Goal: Task Accomplishment & Management: Manage account settings

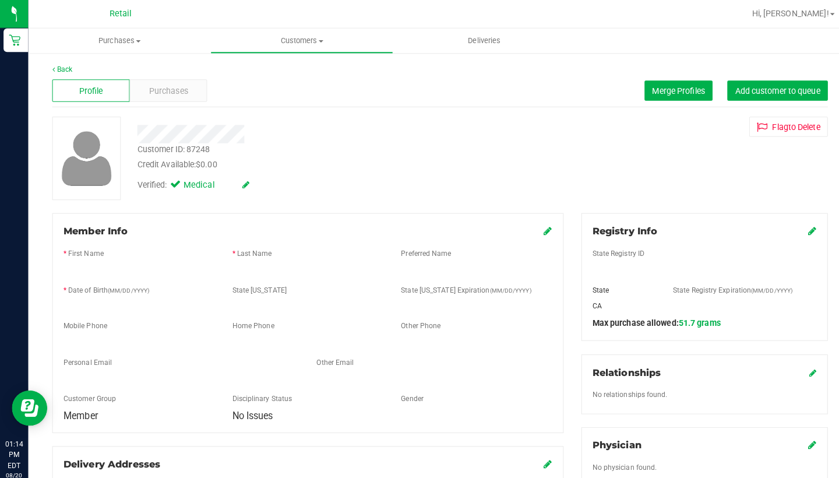
scroll to position [87, 0]
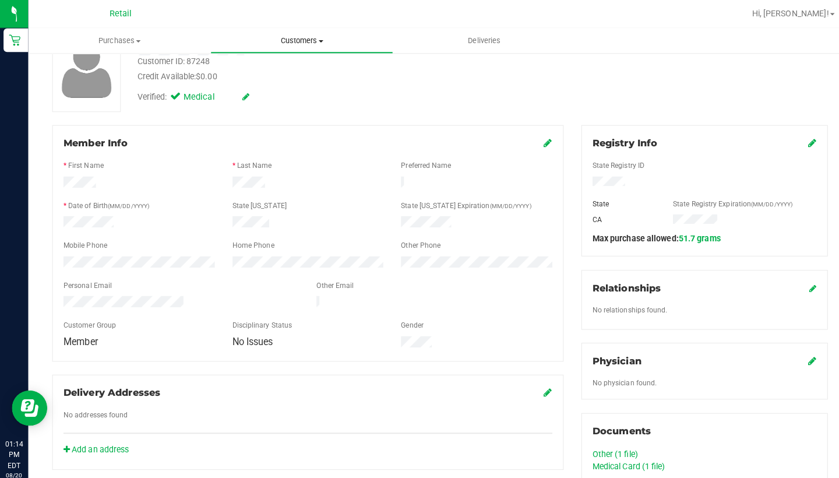
click at [318, 39] on span "Customers" at bounding box center [297, 40] width 178 height 10
click at [314, 76] on li "All customers" at bounding box center [297, 71] width 180 height 14
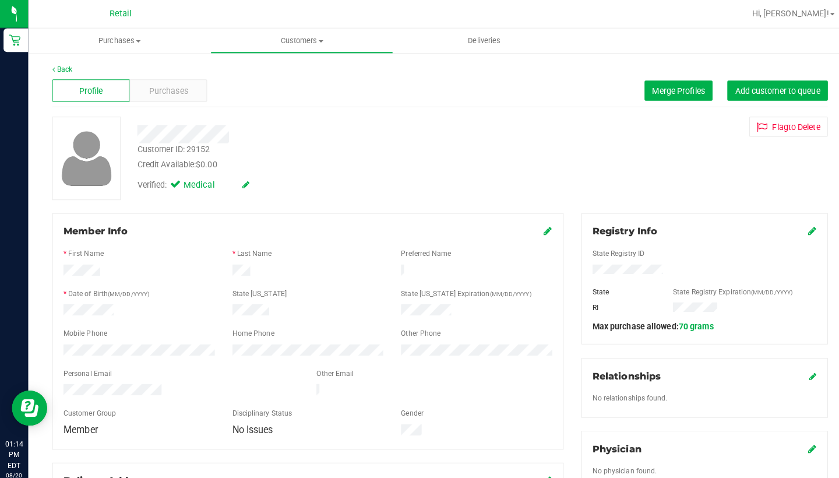
scroll to position [29, 0]
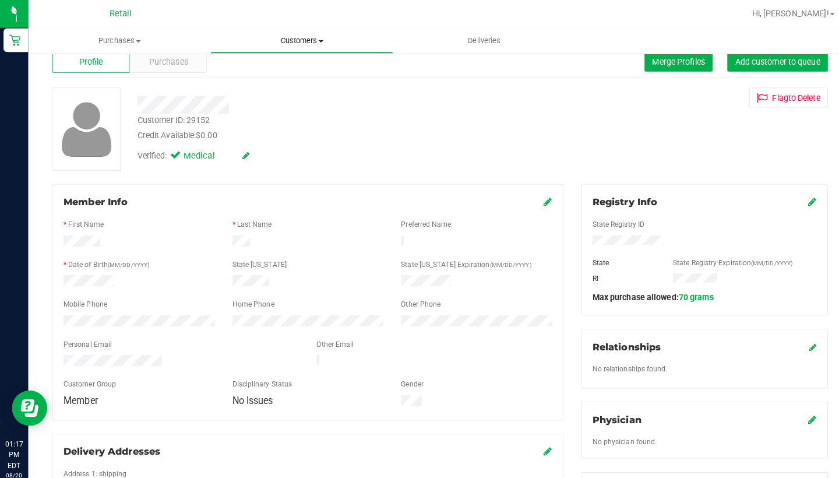
click at [303, 34] on uib-tab-heading "Customers All customers Add a new customer All physicians" at bounding box center [297, 40] width 178 height 23
click at [309, 66] on li "All customers" at bounding box center [297, 71] width 180 height 14
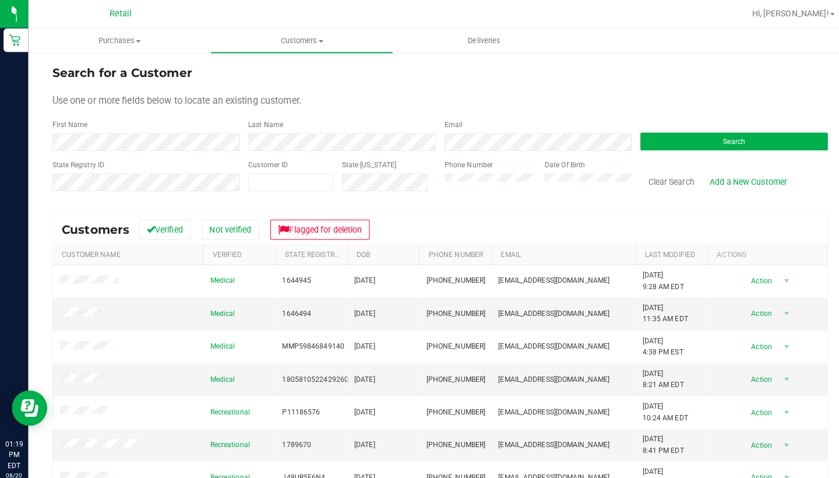
click at [446, 166] on label "Phone Number" at bounding box center [462, 162] width 48 height 10
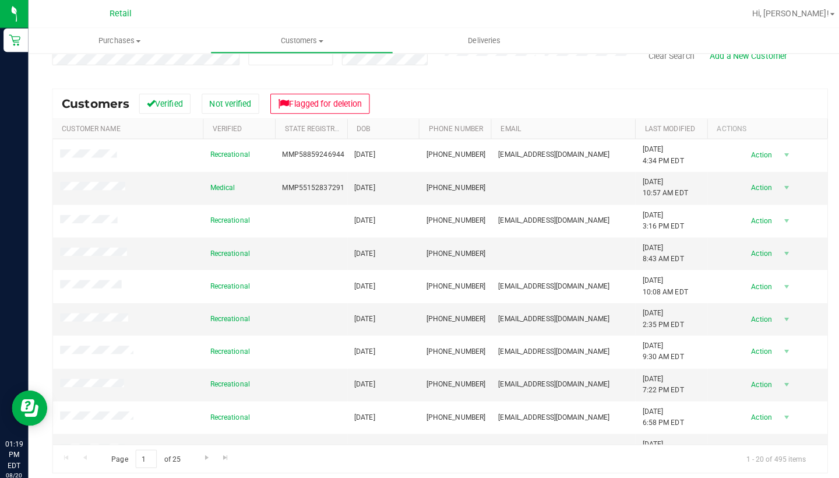
scroll to position [124, 0]
click at [664, 126] on link "Last Modified" at bounding box center [660, 126] width 50 height 8
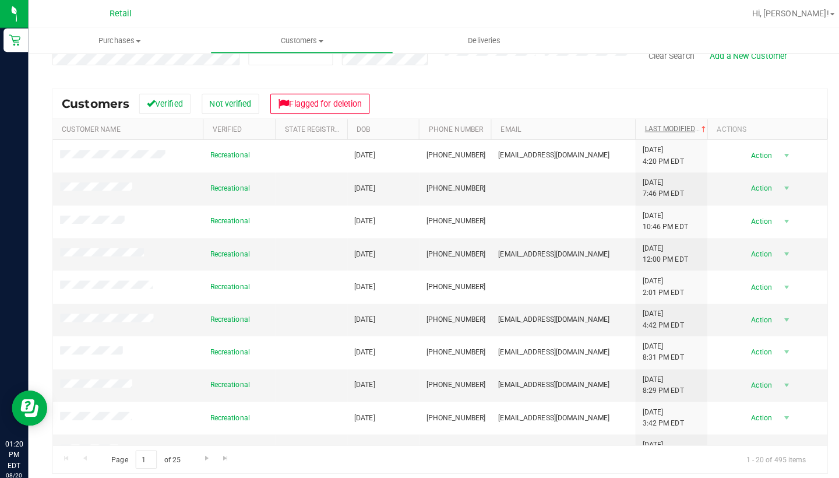
click at [664, 126] on link "Last Modified" at bounding box center [666, 126] width 63 height 8
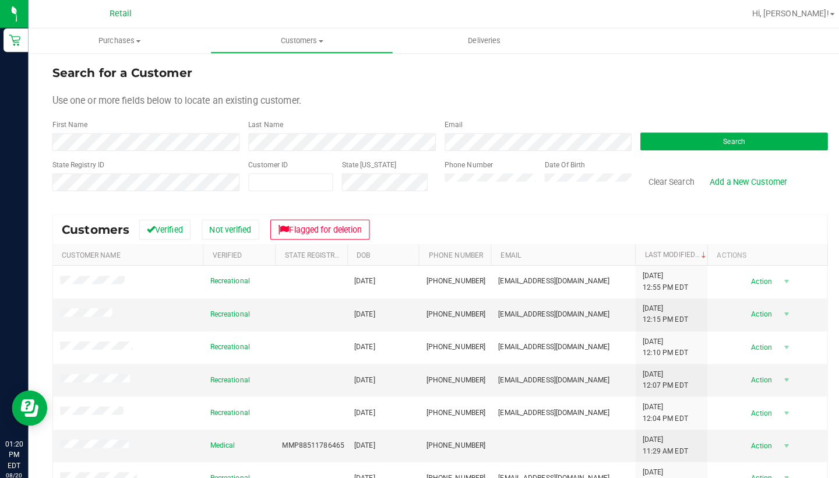
scroll to position [0, 0]
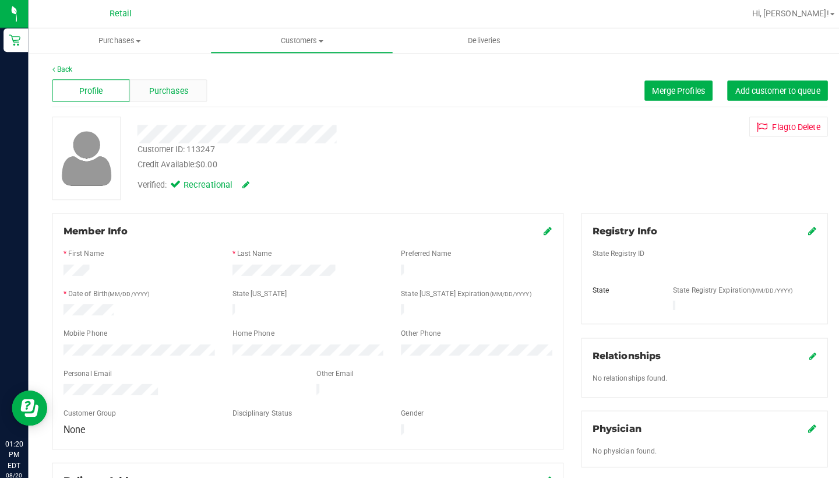
click at [164, 95] on span "Purchases" at bounding box center [166, 89] width 38 height 12
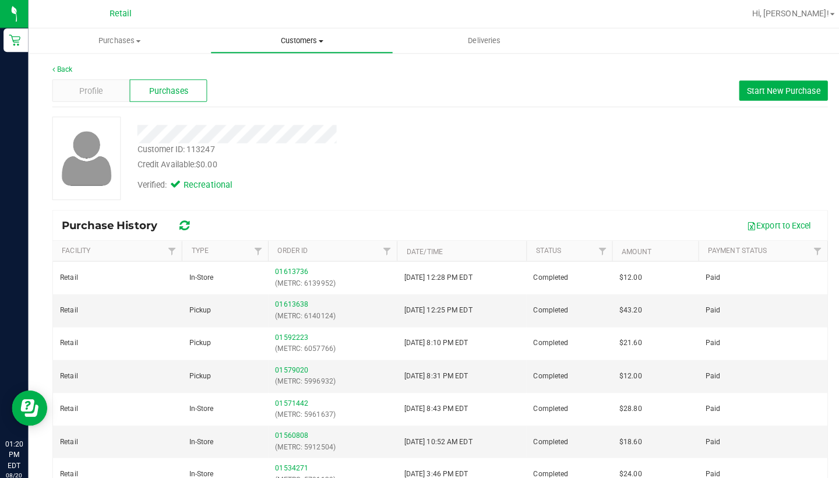
click at [302, 34] on uib-tab-heading "Customers All customers Add a new customer All physicians" at bounding box center [297, 40] width 178 height 23
click at [300, 67] on li "All customers" at bounding box center [297, 71] width 180 height 14
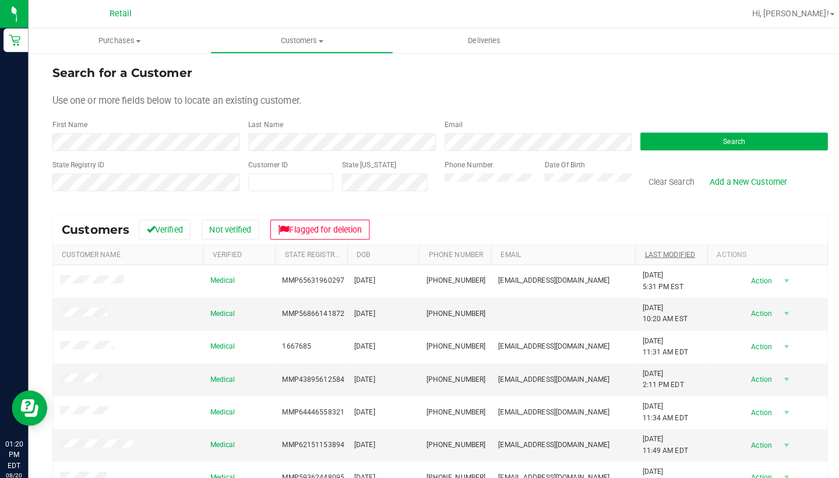
click at [657, 254] on link "Last Modified" at bounding box center [660, 251] width 50 height 8
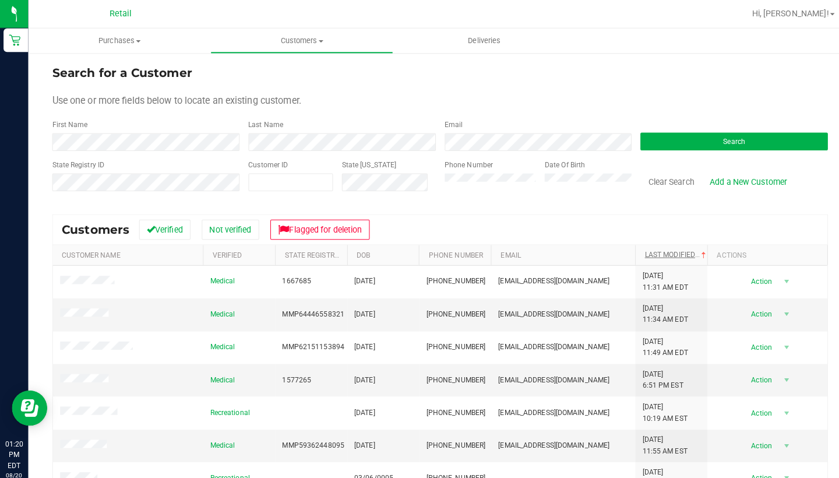
click at [657, 254] on link "Last Modified" at bounding box center [666, 251] width 63 height 8
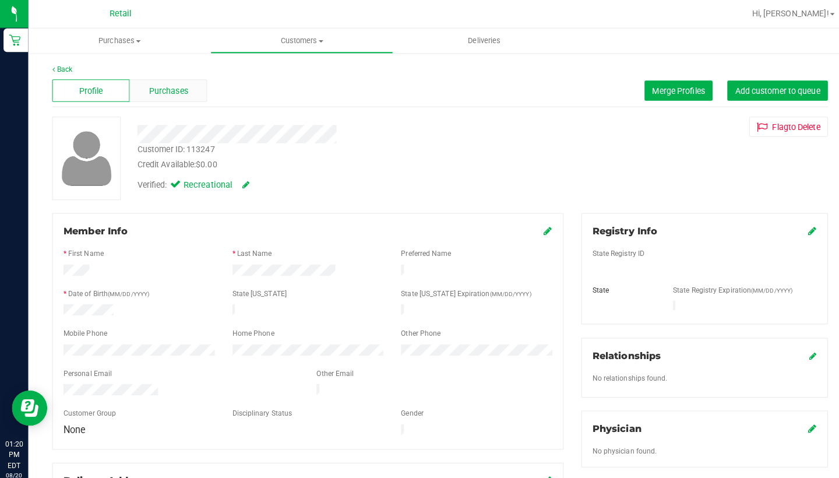
click at [167, 86] on span "Purchases" at bounding box center [166, 89] width 38 height 12
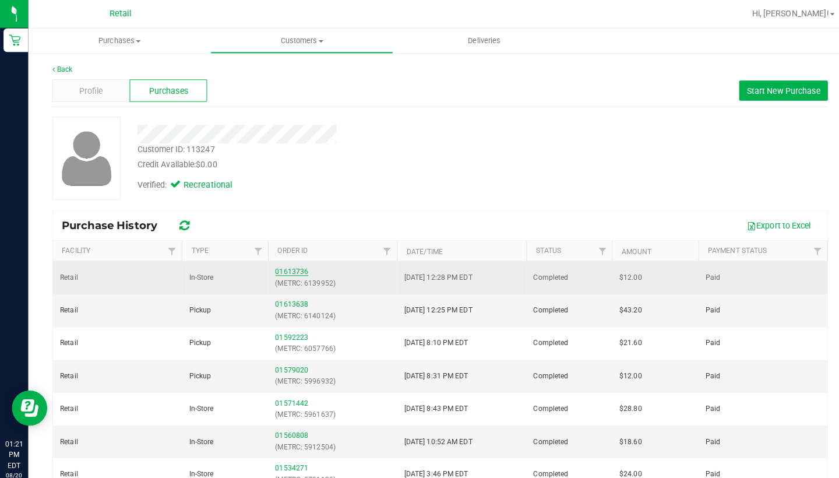
click at [290, 265] on link "01613736" at bounding box center [287, 267] width 33 height 8
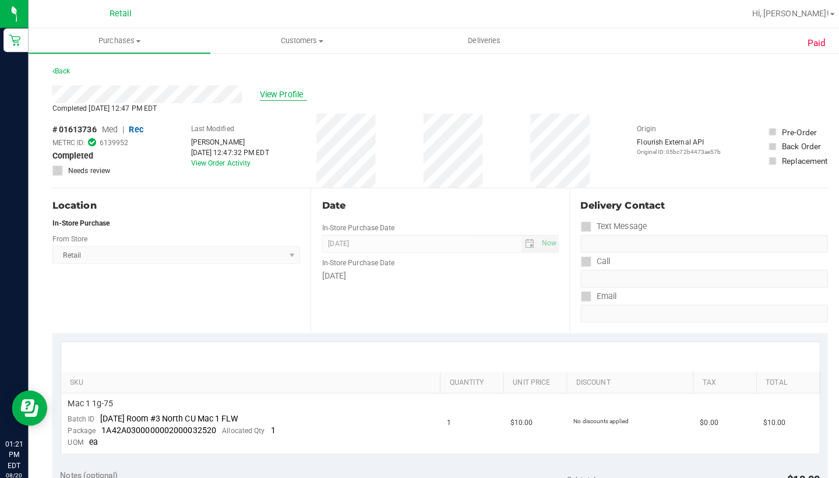
click at [271, 93] on span "View Profile" at bounding box center [279, 93] width 47 height 12
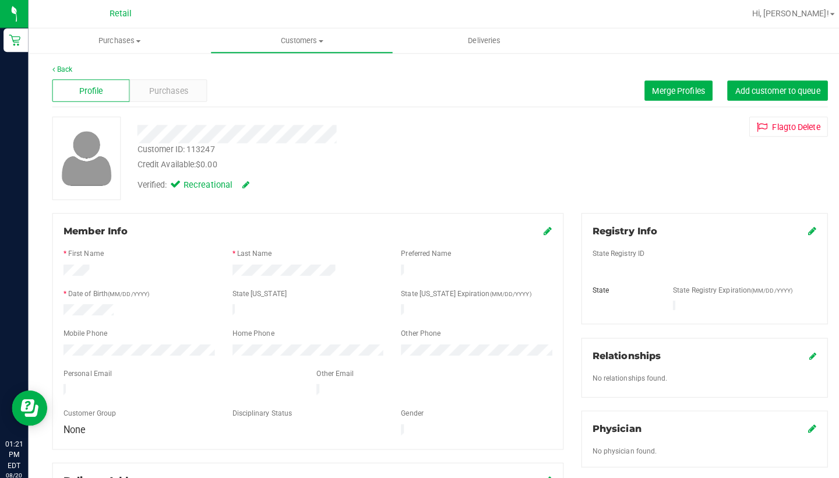
click at [541, 228] on icon at bounding box center [540, 227] width 8 height 9
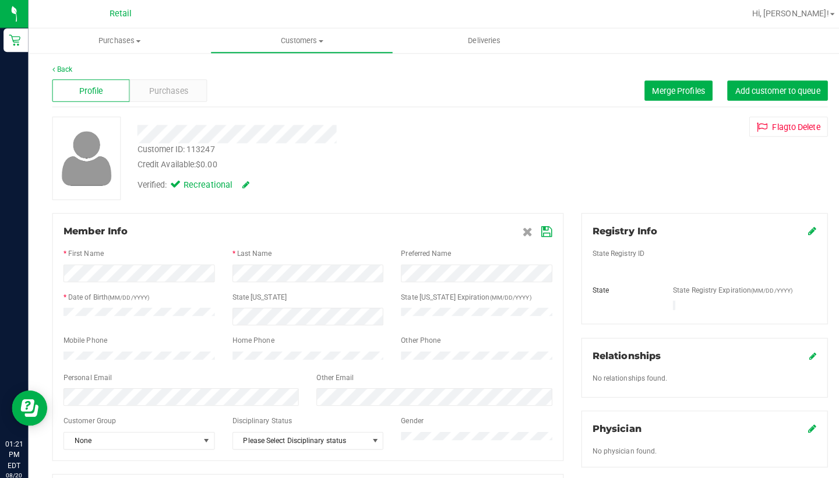
click at [536, 224] on icon at bounding box center [539, 228] width 10 height 9
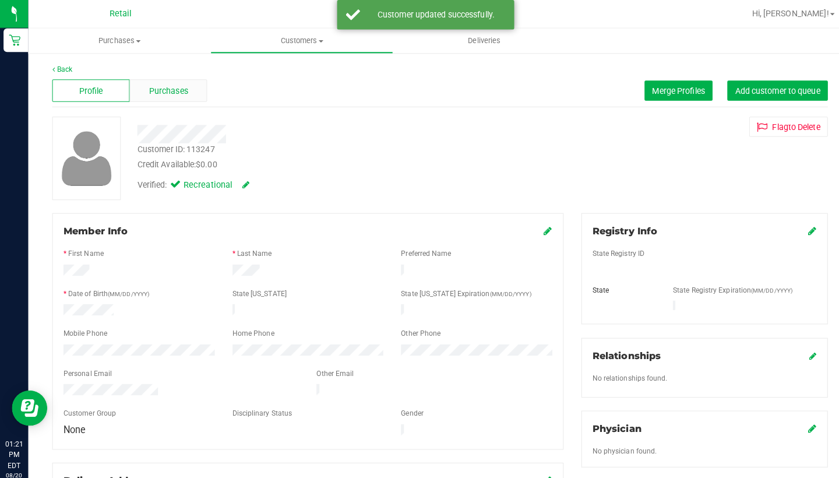
click at [145, 91] on div "Purchases" at bounding box center [166, 89] width 76 height 22
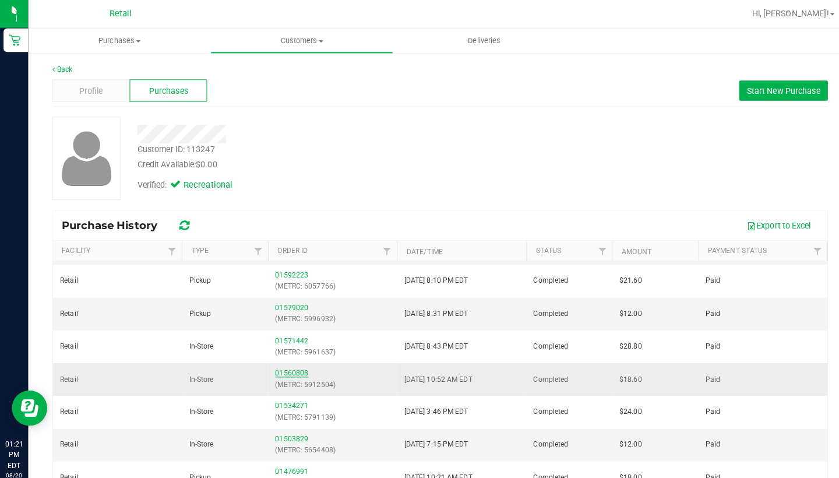
scroll to position [64, 0]
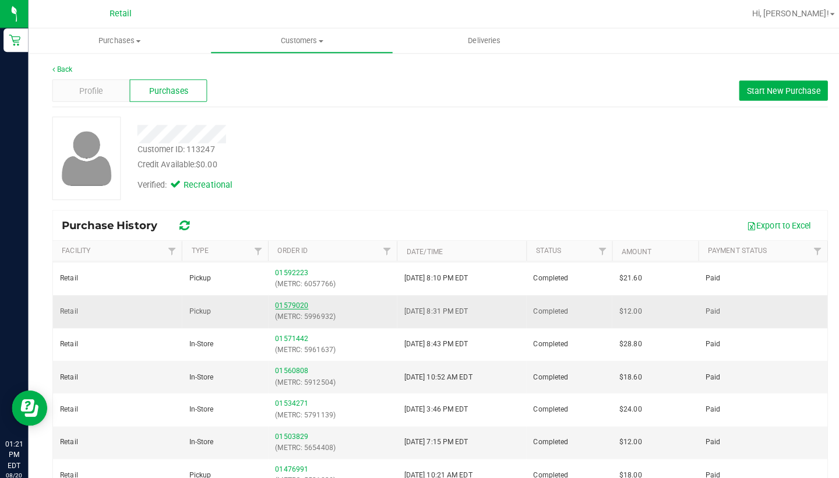
click at [291, 297] on link "01579020" at bounding box center [287, 301] width 33 height 8
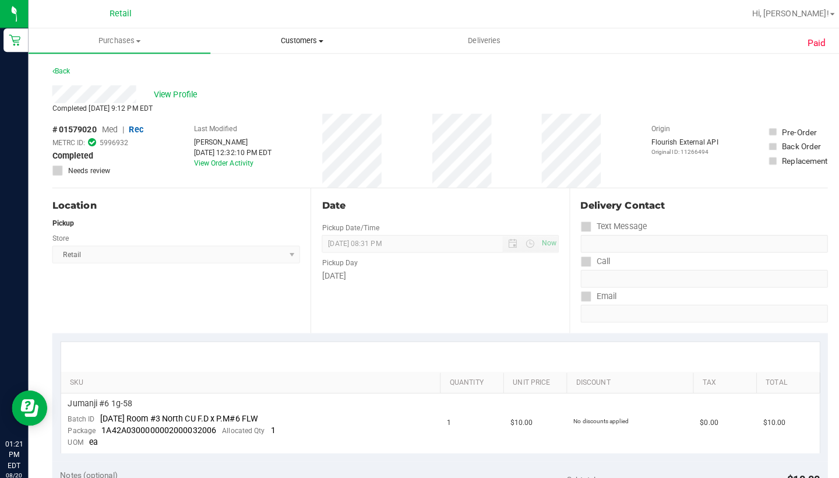
click at [307, 32] on uib-tab-heading "Customers All customers Add a new customer All physicians" at bounding box center [297, 40] width 178 height 23
click at [299, 68] on li "All customers" at bounding box center [297, 71] width 180 height 14
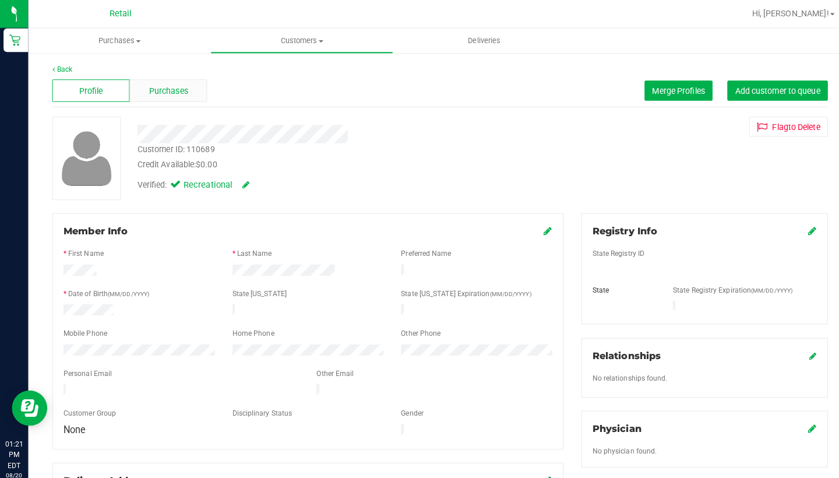
click at [165, 98] on div "Purchases" at bounding box center [166, 89] width 76 height 22
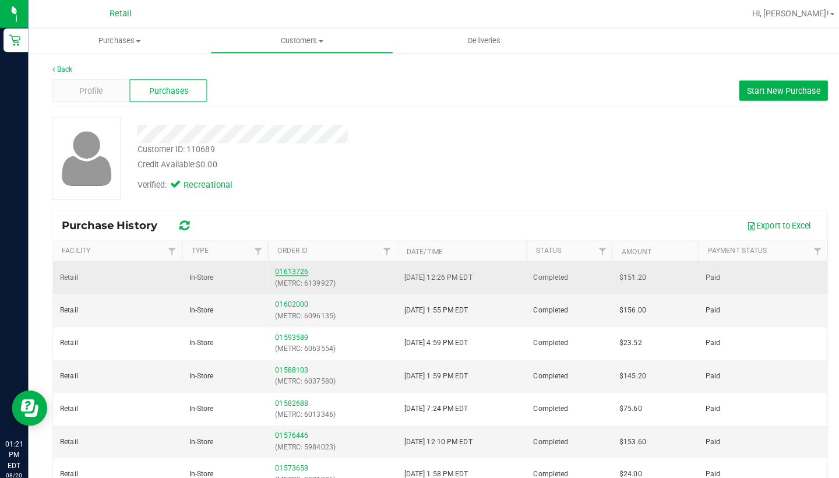
click at [292, 266] on link "01613726" at bounding box center [287, 267] width 33 height 8
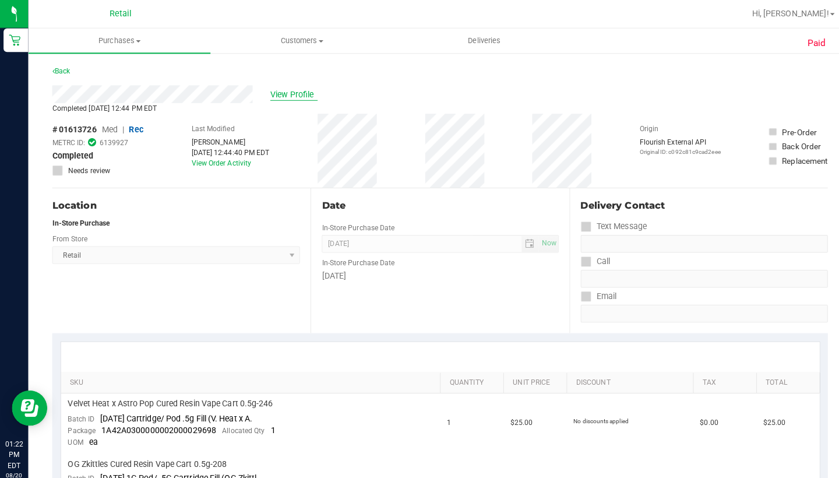
click at [289, 94] on span "View Profile" at bounding box center [289, 93] width 47 height 12
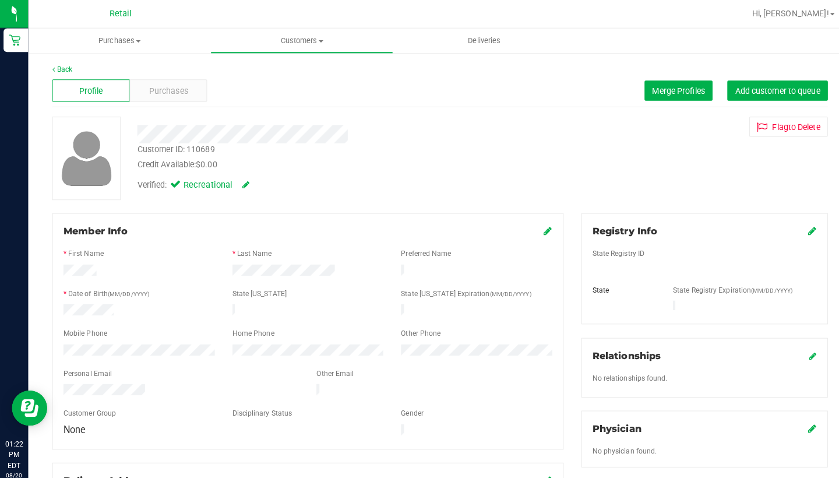
click at [540, 228] on icon at bounding box center [540, 227] width 8 height 9
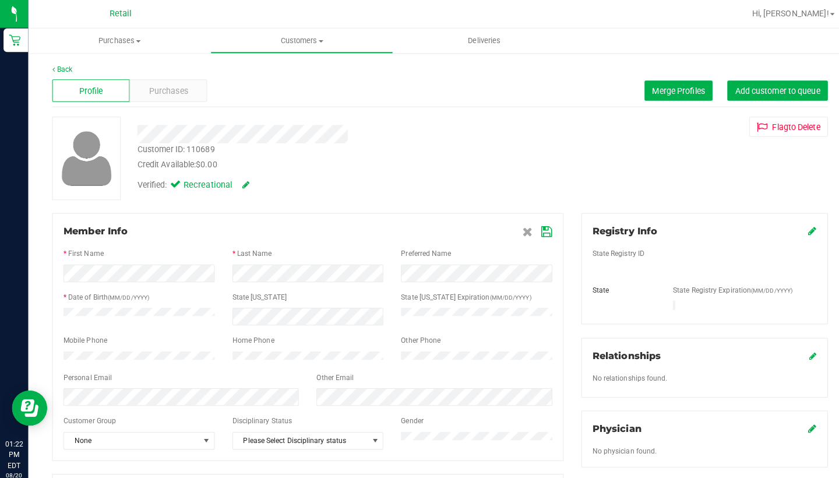
click at [543, 233] on icon at bounding box center [539, 228] width 10 height 9
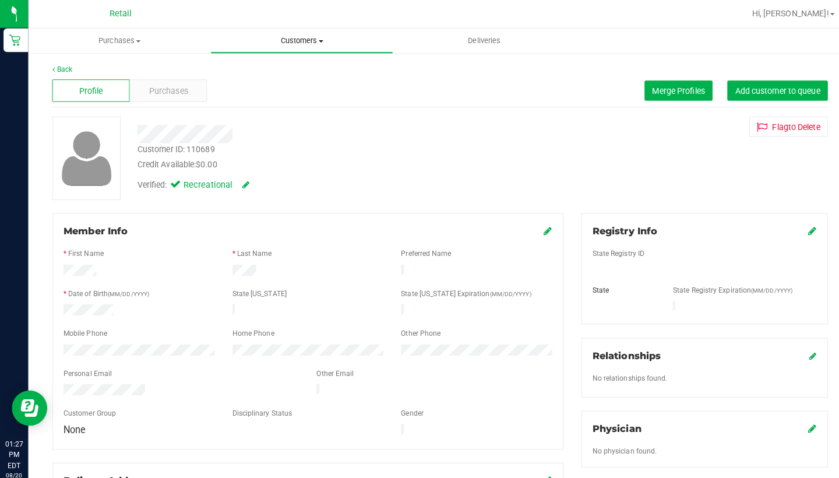
click at [304, 39] on span "Customers" at bounding box center [297, 40] width 178 height 10
click at [297, 72] on li "All customers" at bounding box center [297, 71] width 180 height 14
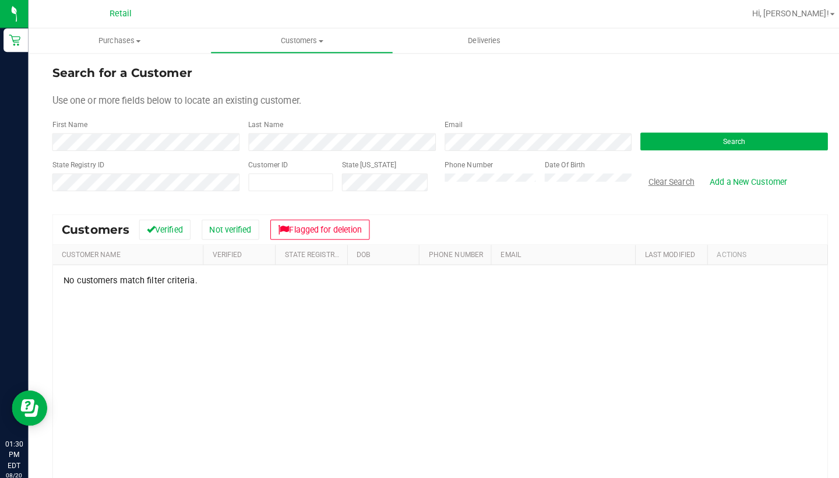
click at [666, 182] on button "Clear Search" at bounding box center [661, 179] width 61 height 20
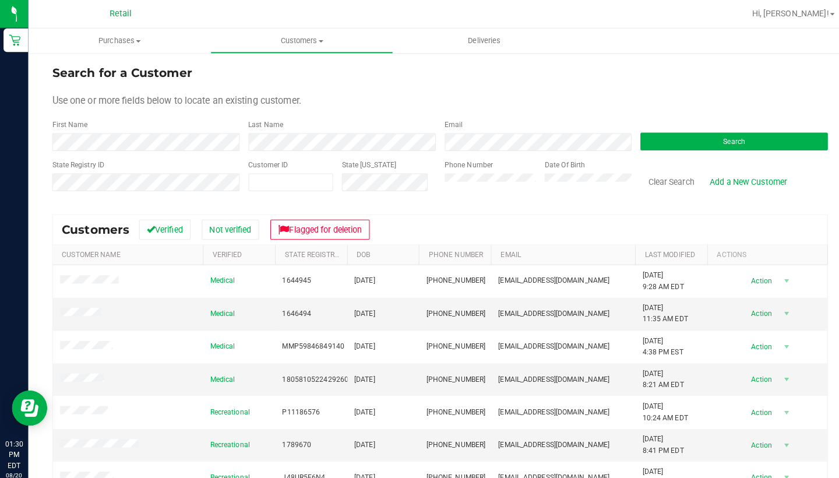
click at [646, 258] on th "Last Modified" at bounding box center [661, 251] width 71 height 20
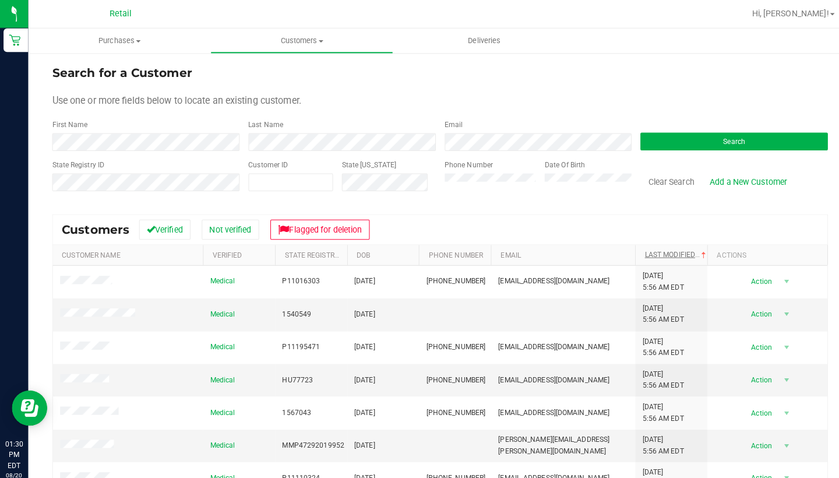
click at [649, 251] on link "Last Modified" at bounding box center [666, 251] width 63 height 8
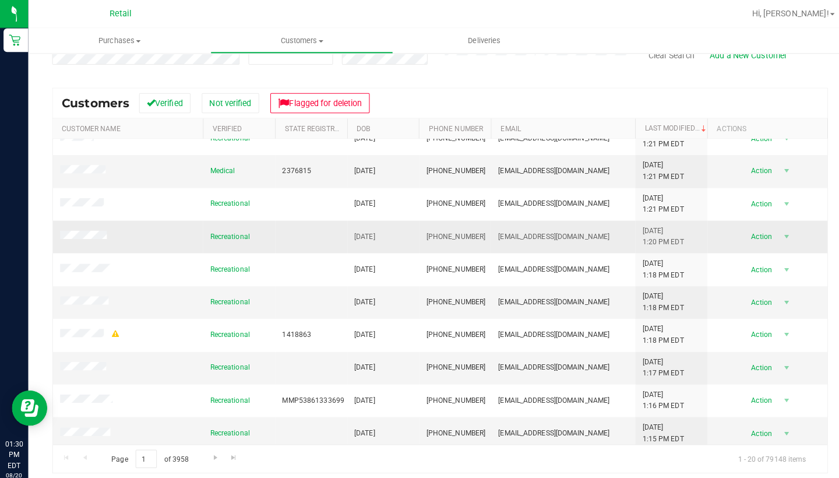
scroll to position [125, 0]
click at [203, 451] on link "Go to the next page" at bounding box center [211, 451] width 17 height 16
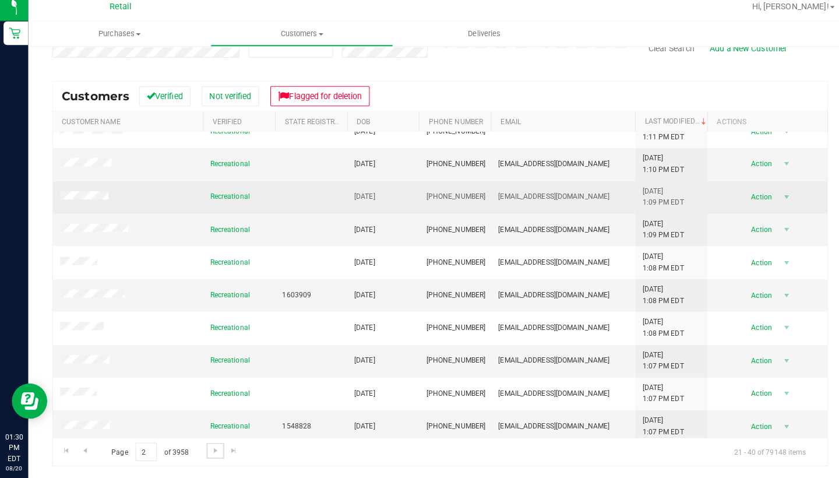
scroll to position [0, 0]
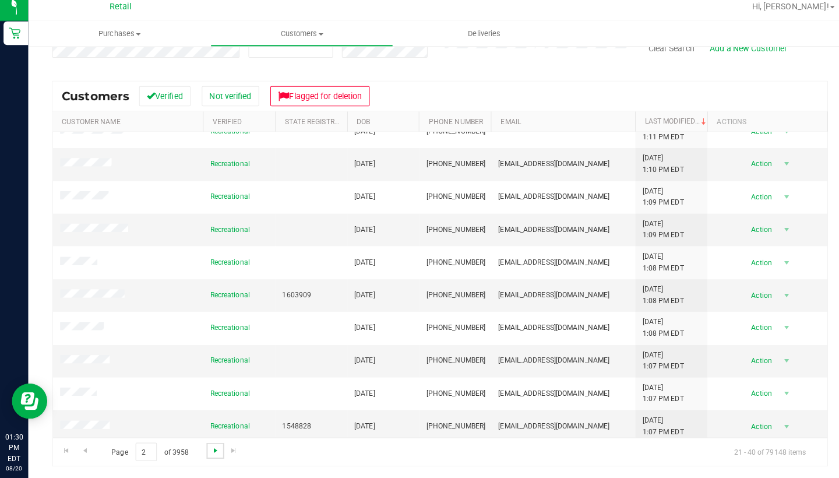
click at [214, 446] on span "Go to the next page" at bounding box center [211, 450] width 9 height 9
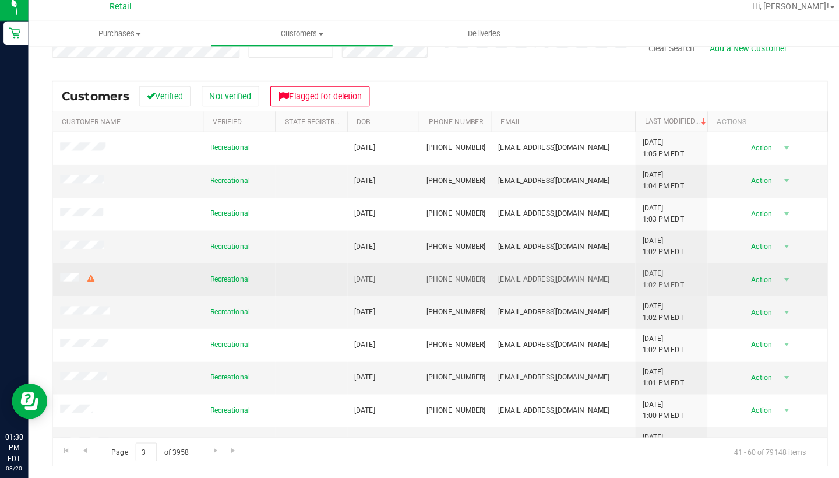
drag, startPoint x: 470, startPoint y: 272, endPoint x: 417, endPoint y: 273, distance: 53.1
click at [417, 273] on td "[PHONE_NUMBER]" at bounding box center [448, 282] width 71 height 32
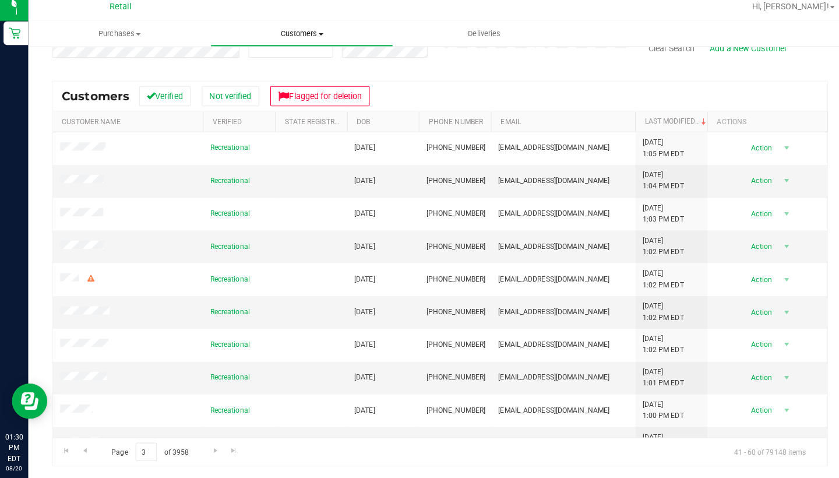
click at [291, 35] on span "Customers" at bounding box center [297, 40] width 178 height 10
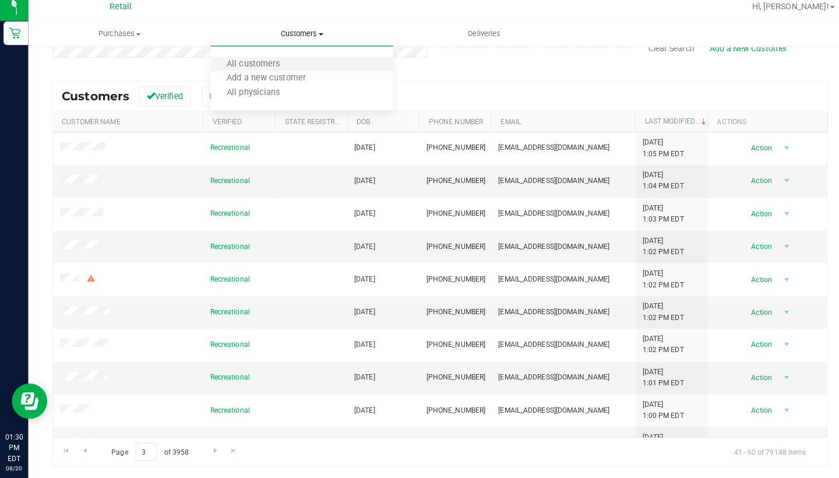
click at [294, 65] on li "All customers" at bounding box center [297, 71] width 180 height 14
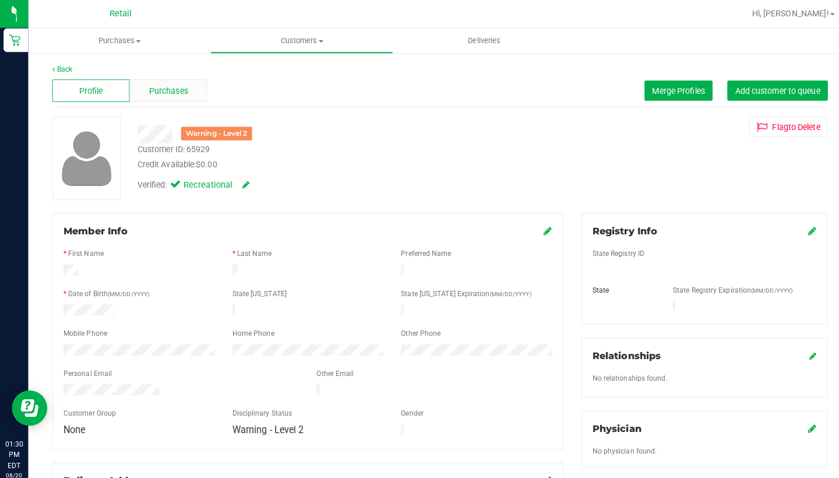
click at [180, 85] on span "Purchases" at bounding box center [166, 89] width 38 height 12
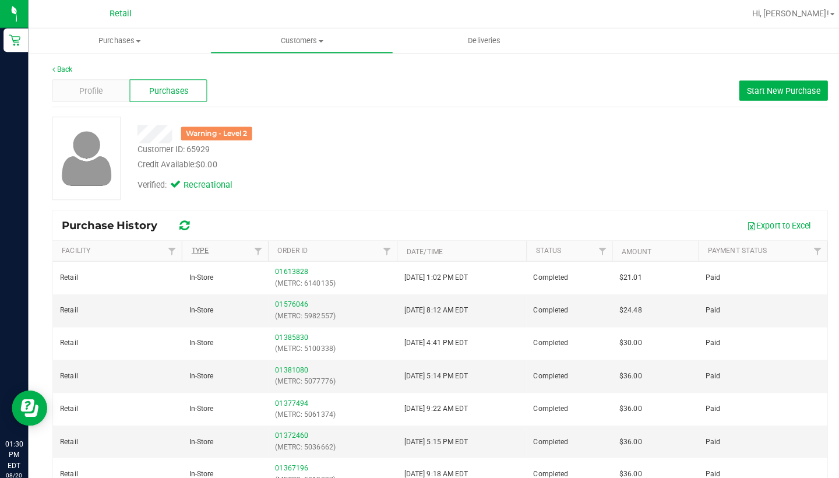
click at [200, 247] on link "Type" at bounding box center [197, 246] width 17 height 8
click at [200, 247] on link "Type" at bounding box center [204, 246] width 30 height 8
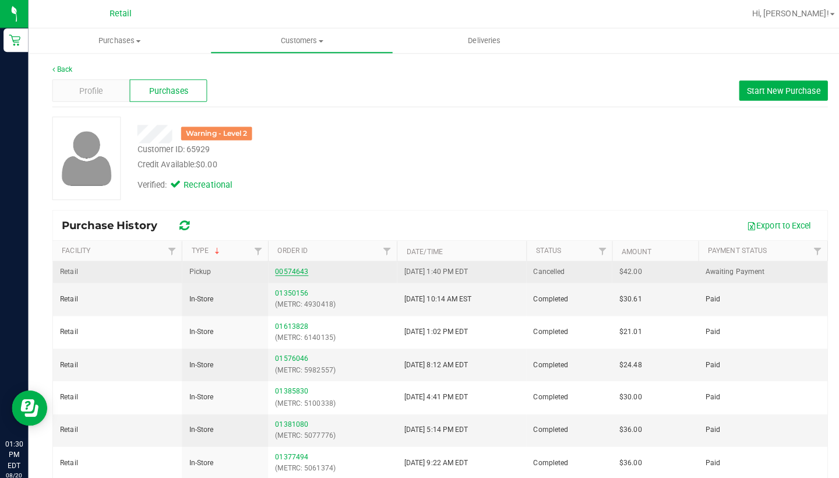
click at [284, 268] on link "00574643" at bounding box center [287, 267] width 33 height 8
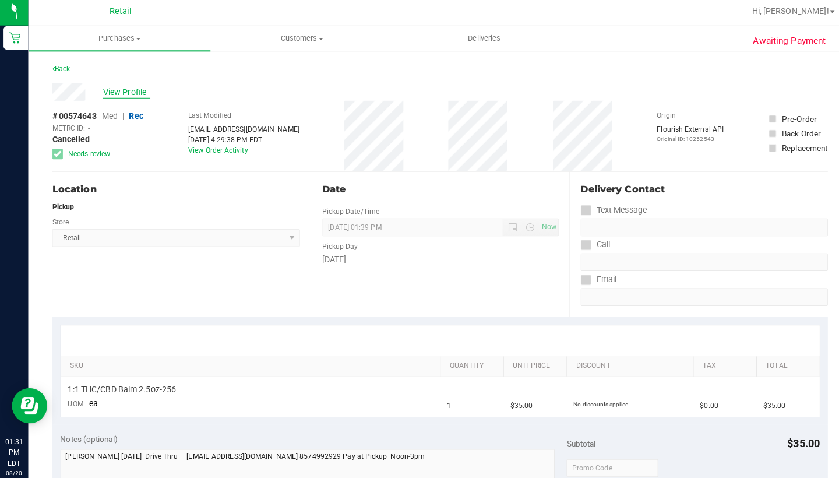
click at [130, 93] on span "View Profile" at bounding box center [124, 93] width 47 height 12
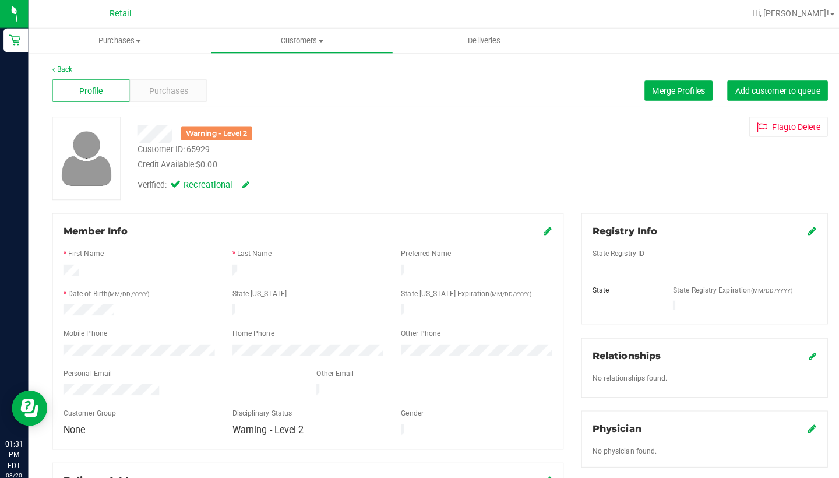
click at [539, 225] on icon at bounding box center [540, 227] width 8 height 9
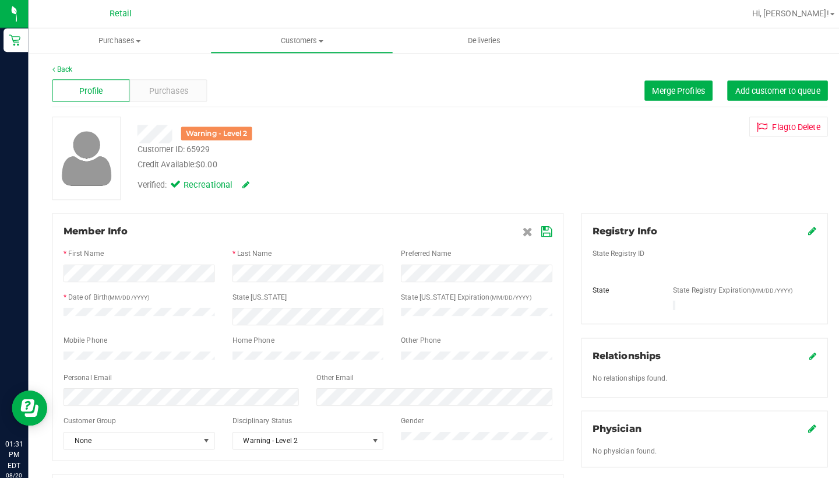
click at [536, 230] on icon at bounding box center [539, 228] width 10 height 9
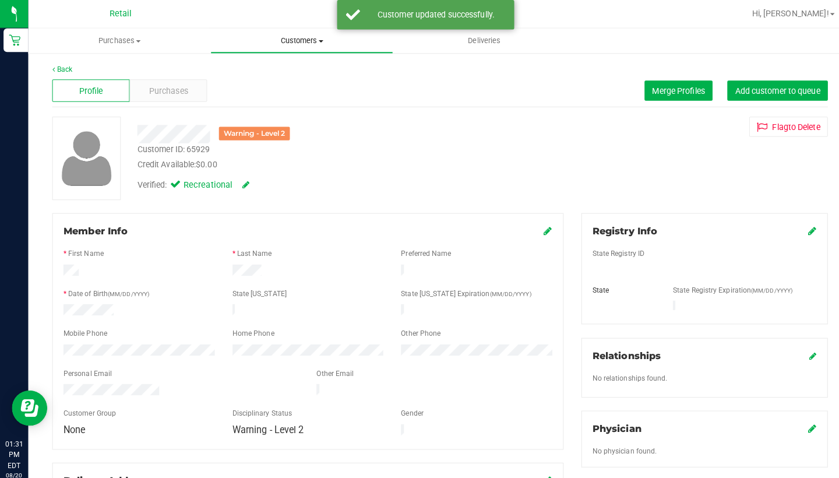
click at [302, 34] on uib-tab-heading "Customers All customers Add a new customer All physicians" at bounding box center [297, 40] width 178 height 23
click at [303, 69] on li "All customers" at bounding box center [297, 71] width 180 height 14
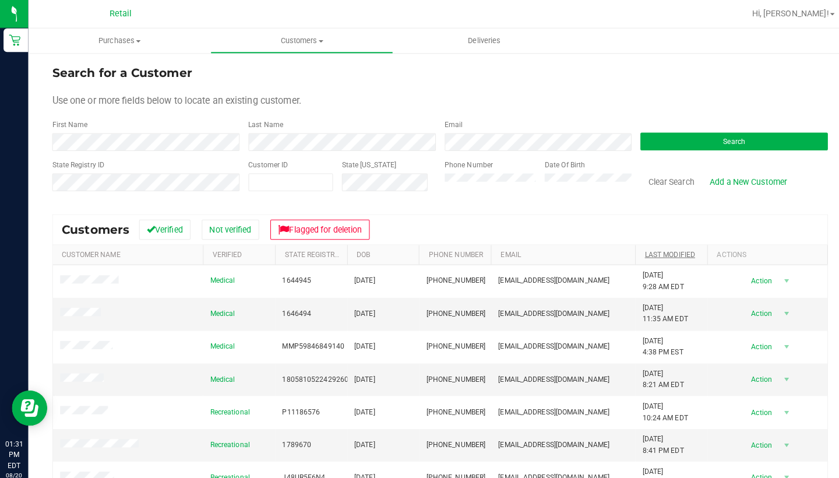
click at [655, 249] on link "Last Modified" at bounding box center [660, 251] width 50 height 8
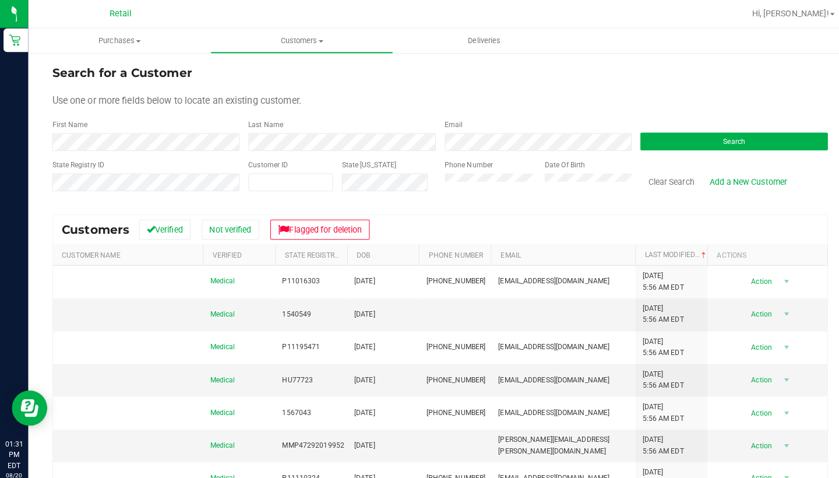
click at [655, 249] on link "Last Modified" at bounding box center [666, 251] width 63 height 8
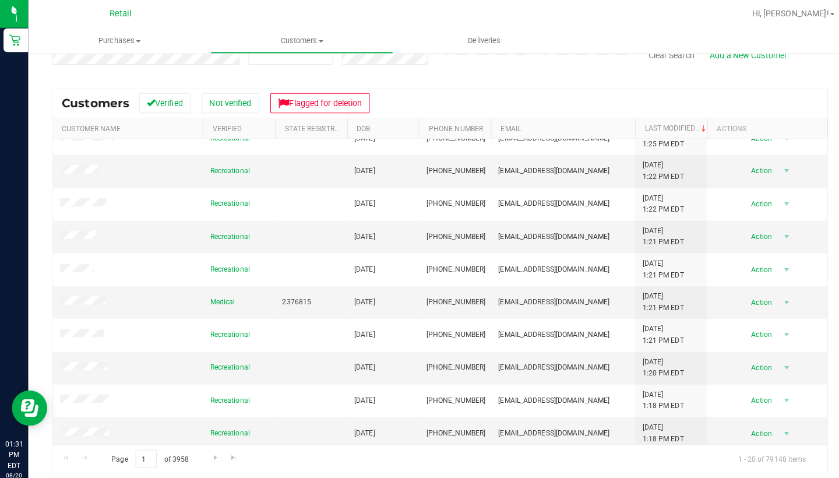
scroll to position [125, 0]
click at [209, 446] on span "Go to the next page" at bounding box center [211, 450] width 9 height 9
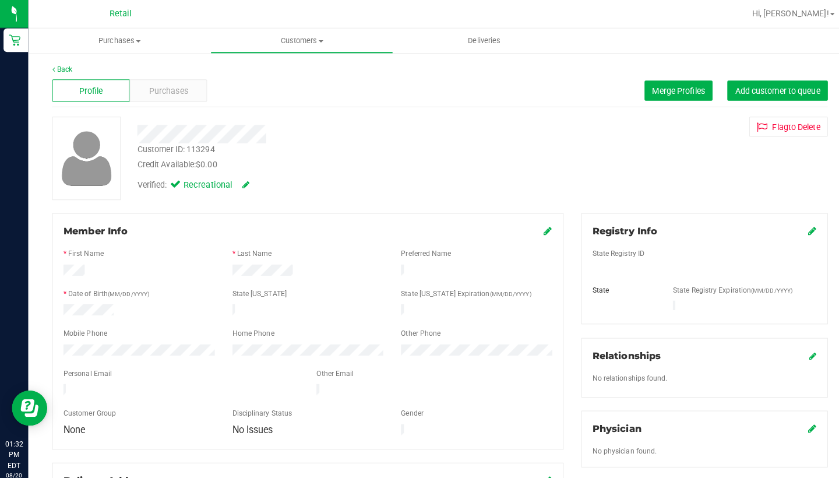
click at [170, 75] on div "Profile Purchases Merge Profiles Add customer to queue" at bounding box center [433, 89] width 765 height 32
click at [175, 91] on span "Purchases" at bounding box center [166, 89] width 38 height 12
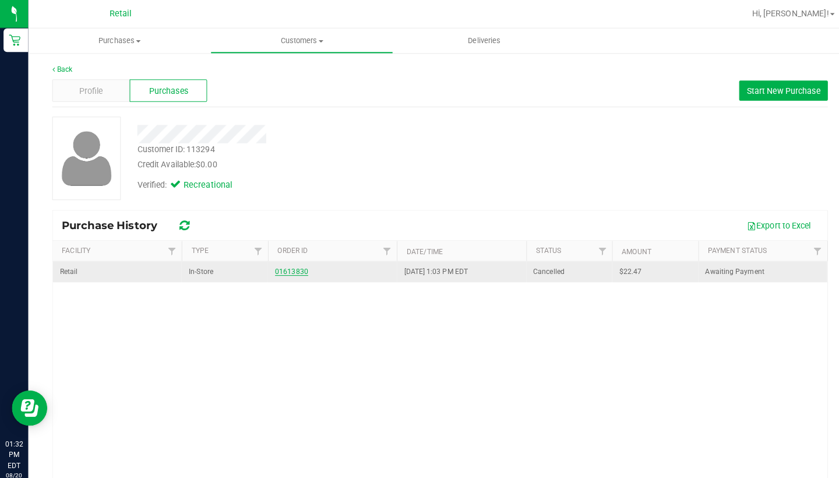
click at [295, 268] on link "01613830" at bounding box center [287, 267] width 33 height 8
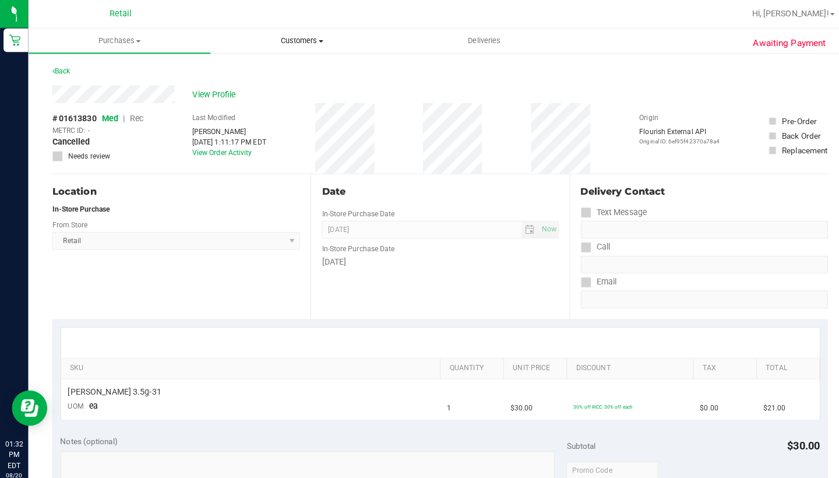
click at [307, 31] on uib-tab-heading "Customers All customers Add a new customer All physicians" at bounding box center [297, 40] width 178 height 23
click at [187, 97] on div "View Profile" at bounding box center [433, 92] width 765 height 17
click at [195, 94] on span "View Profile" at bounding box center [212, 93] width 47 height 12
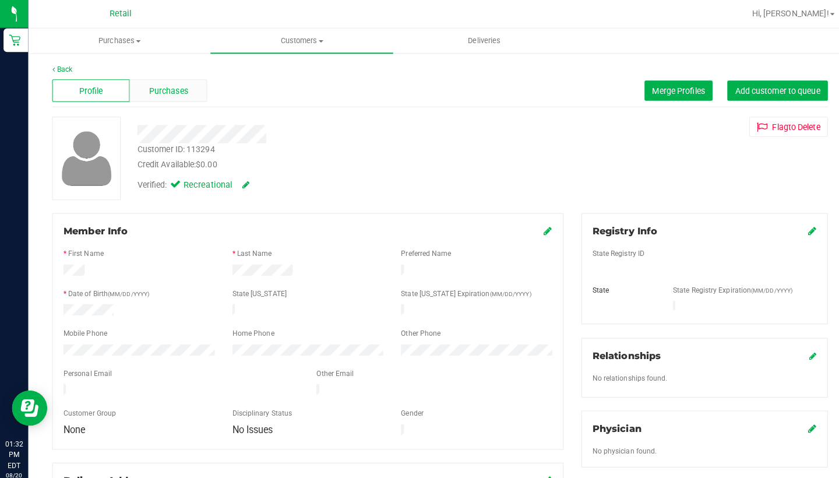
click at [155, 88] on span "Purchases" at bounding box center [166, 89] width 38 height 12
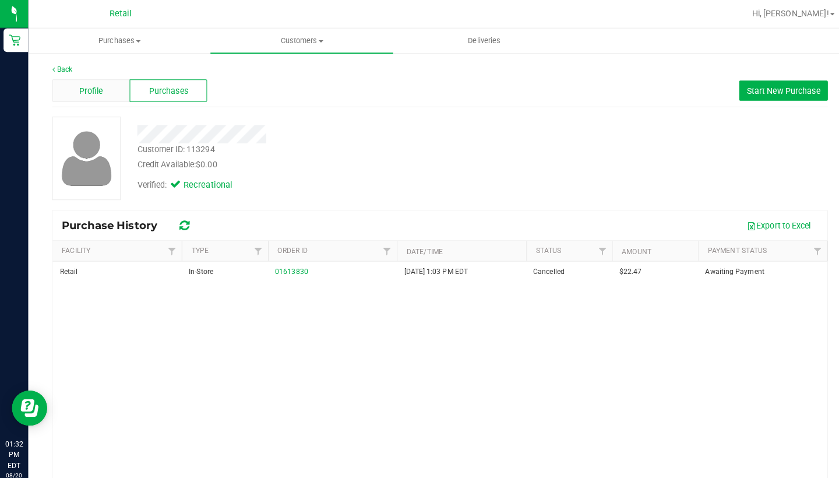
click at [118, 82] on div "Profile" at bounding box center [89, 89] width 76 height 22
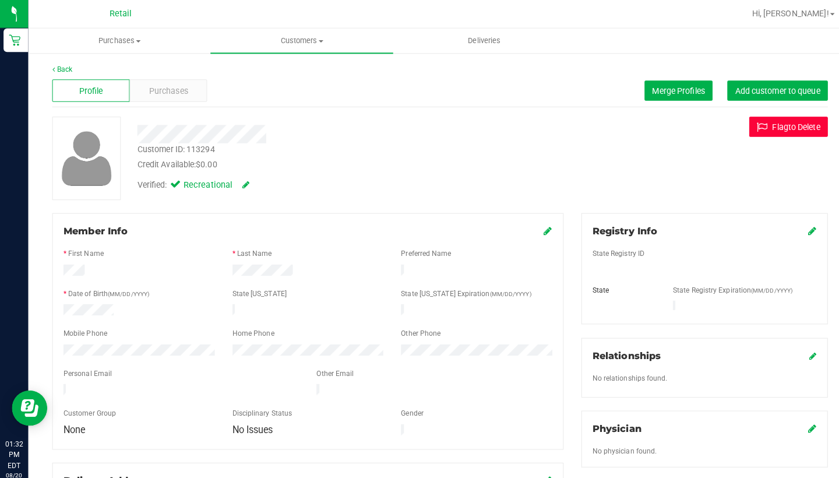
click at [769, 124] on button "Flag to [GEOGRAPHIC_DATA]" at bounding box center [777, 125] width 78 height 20
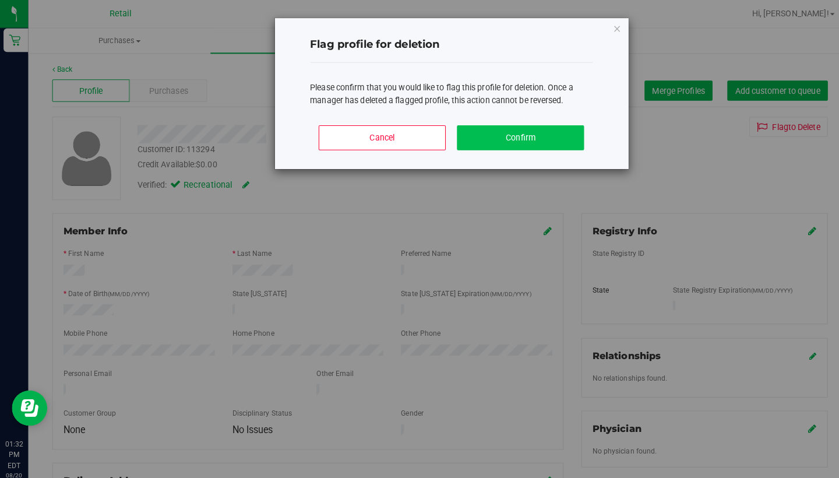
click at [539, 135] on button "Confirm" at bounding box center [513, 136] width 125 height 24
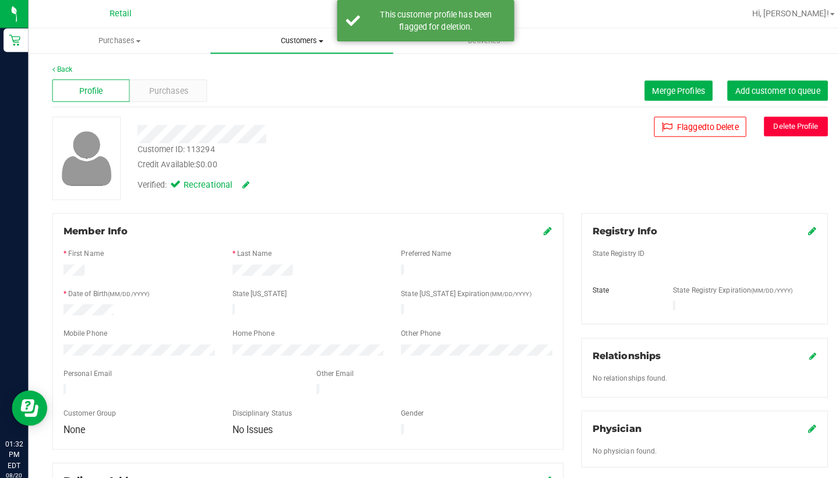
click at [296, 44] on span "Customers" at bounding box center [297, 40] width 180 height 10
click at [296, 68] on li "All customers" at bounding box center [297, 71] width 180 height 14
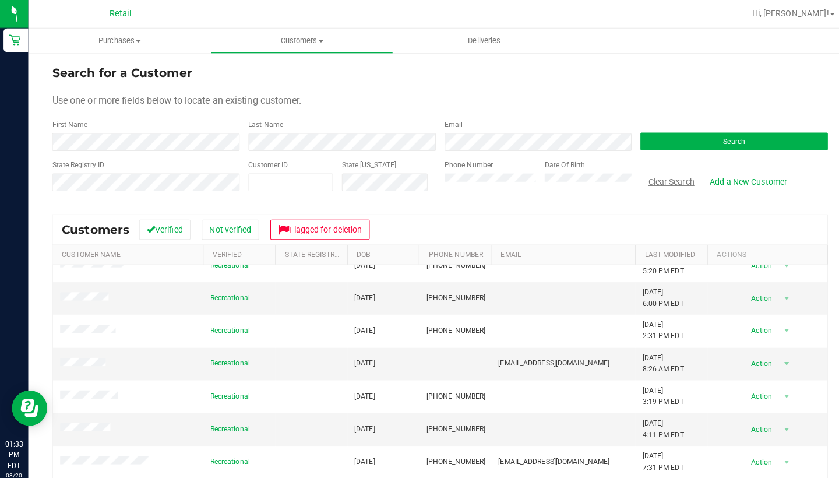
click at [652, 177] on button "Clear Search" at bounding box center [661, 179] width 61 height 20
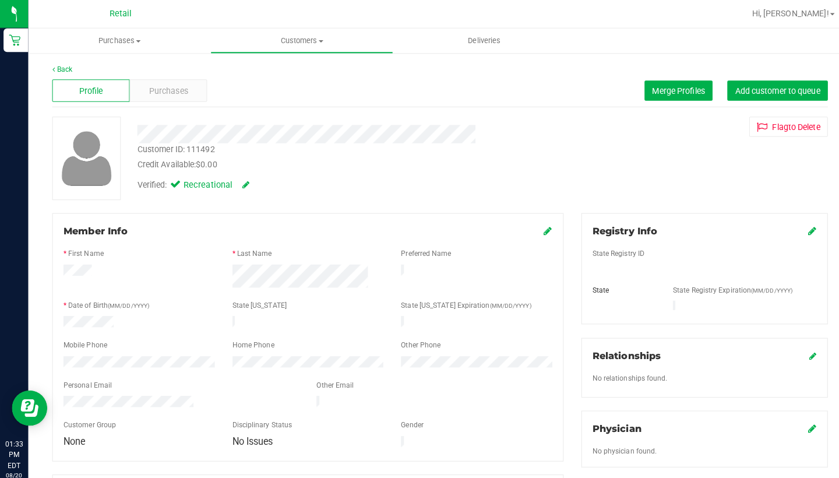
click at [192, 76] on div "Profile Purchases Merge Profiles Add customer to queue" at bounding box center [433, 89] width 765 height 32
click at [178, 83] on span "Purchases" at bounding box center [166, 89] width 38 height 12
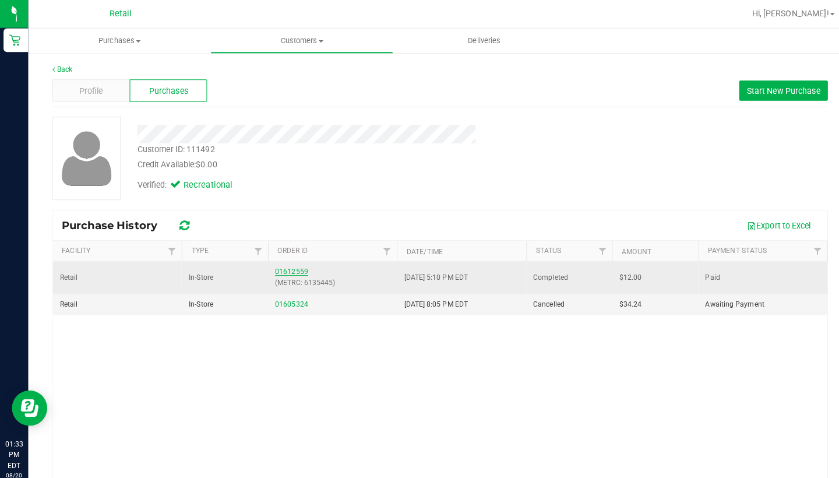
click at [290, 265] on link "01612559" at bounding box center [287, 267] width 33 height 8
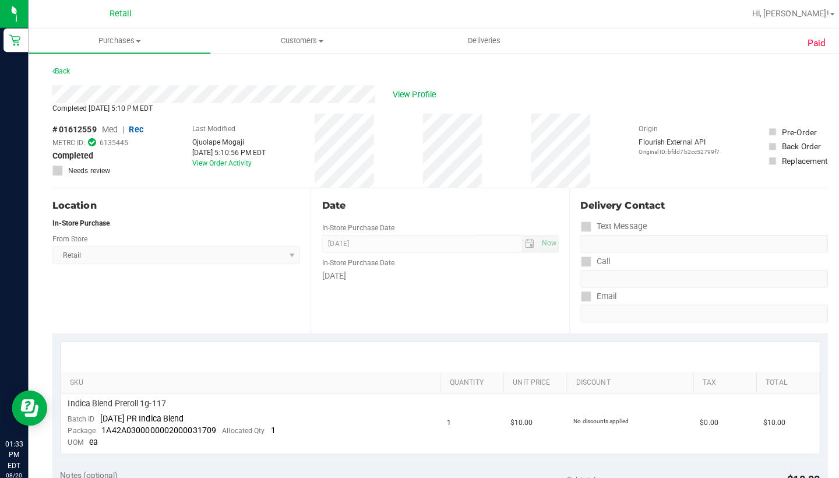
click at [58, 76] on div "Back" at bounding box center [59, 70] width 17 height 14
click at [59, 71] on link "Back" at bounding box center [59, 70] width 17 height 8
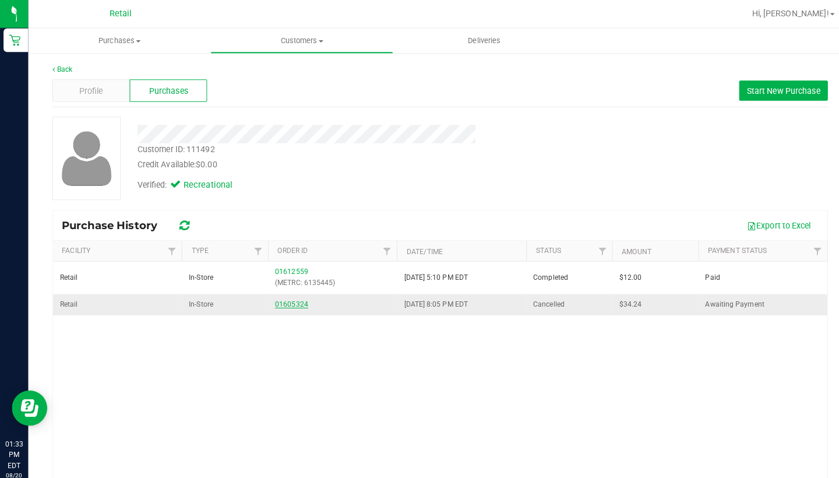
click at [284, 297] on link "01605324" at bounding box center [287, 300] width 33 height 8
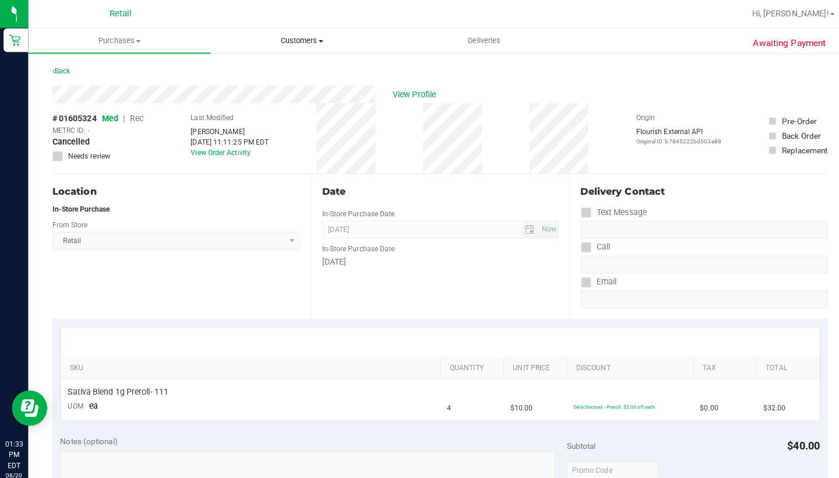
click at [277, 43] on span "Customers" at bounding box center [297, 40] width 178 height 10
click at [277, 70] on span "All customers" at bounding box center [249, 70] width 84 height 10
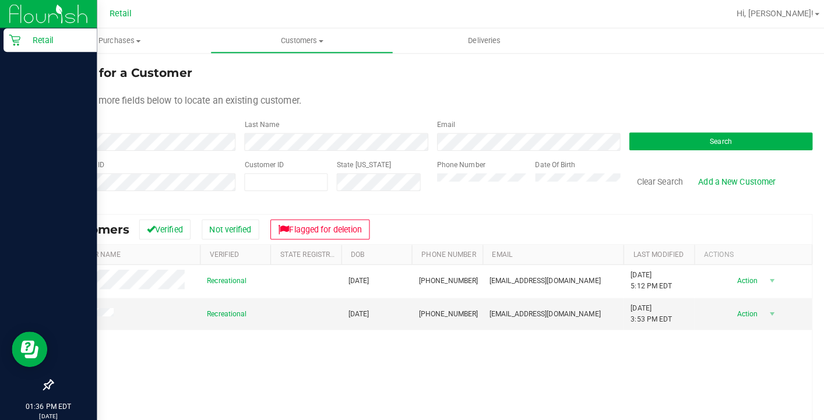
click at [367, 375] on div "Recreational [DATE] (401) 516-0011 [EMAIL_ADDRESS][DOMAIN_NAME] [DATE] 5:12 PM …" at bounding box center [426, 393] width 748 height 265
click at [650, 179] on button "Clear Search" at bounding box center [650, 179] width 61 height 20
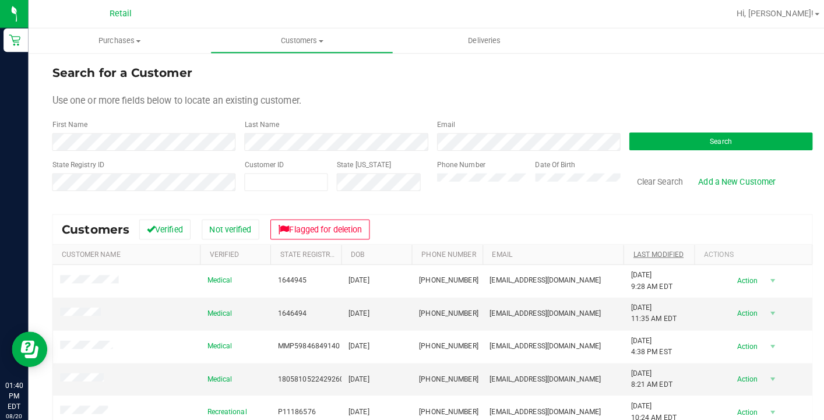
drag, startPoint x: 0, startPoint y: 328, endPoint x: 634, endPoint y: 251, distance: 638.1
click at [634, 251] on link "Last Modified" at bounding box center [649, 251] width 50 height 8
click at [637, 247] on link "Last Modified" at bounding box center [655, 251] width 63 height 8
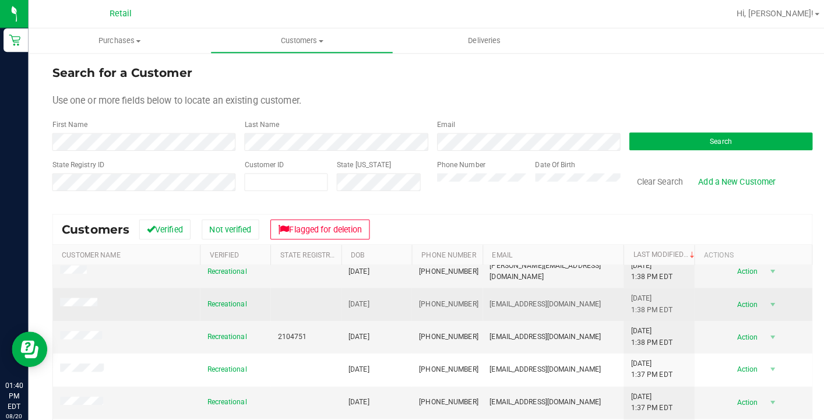
scroll to position [83, 0]
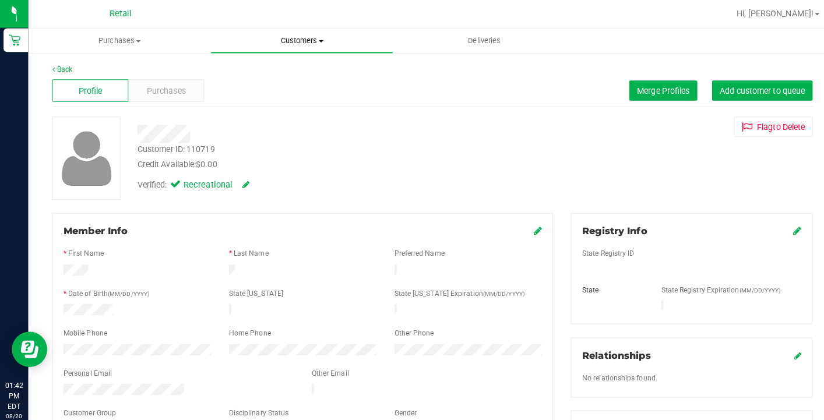
drag, startPoint x: 124, startPoint y: 301, endPoint x: 283, endPoint y: 40, distance: 306.6
click at [283, 40] on span "Customers" at bounding box center [297, 40] width 178 height 10
click at [274, 76] on li "All customers" at bounding box center [297, 71] width 180 height 14
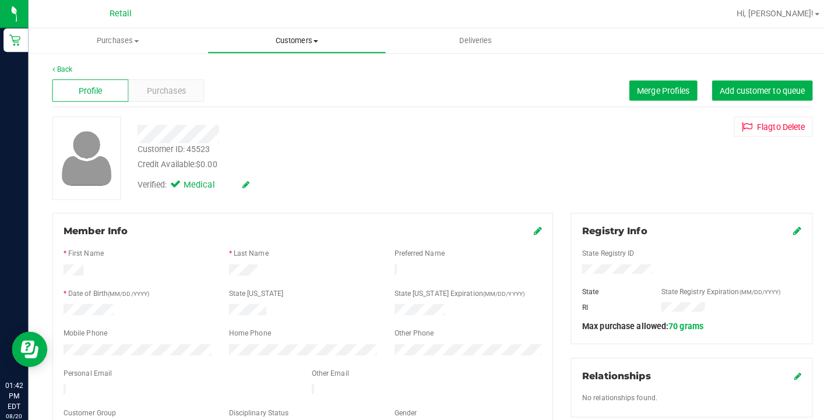
drag, startPoint x: 283, startPoint y: 40, endPoint x: 309, endPoint y: 35, distance: 26.1
click at [309, 35] on span "Customers" at bounding box center [292, 40] width 175 height 10
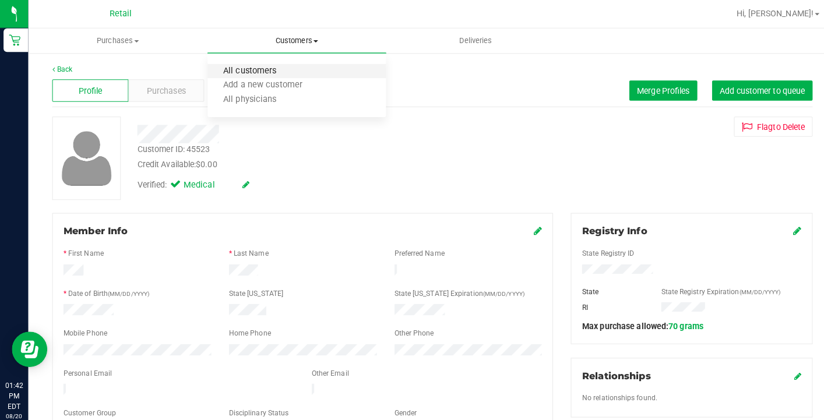
drag, startPoint x: 309, startPoint y: 35, endPoint x: 274, endPoint y: 73, distance: 52.0
click at [274, 73] on span "All customers" at bounding box center [247, 70] width 84 height 10
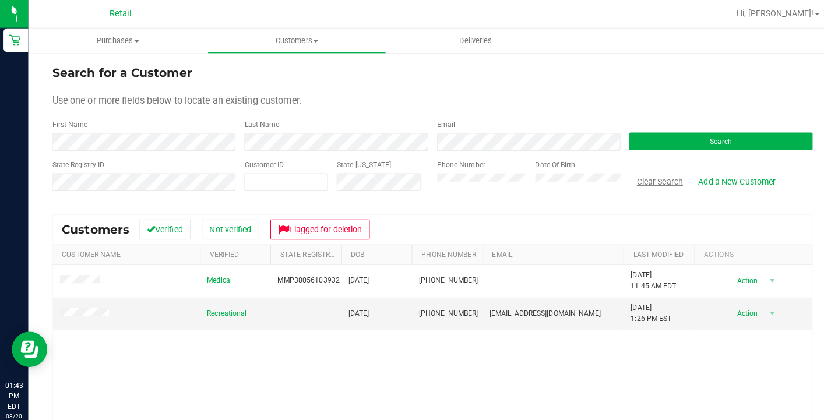
drag, startPoint x: 274, startPoint y: 73, endPoint x: 669, endPoint y: 181, distance: 409.1
click at [669, 181] on button "Clear Search" at bounding box center [650, 179] width 61 height 20
drag, startPoint x: 669, startPoint y: 181, endPoint x: 642, endPoint y: 178, distance: 26.5
click at [642, 178] on button "Clear Search" at bounding box center [650, 179] width 61 height 20
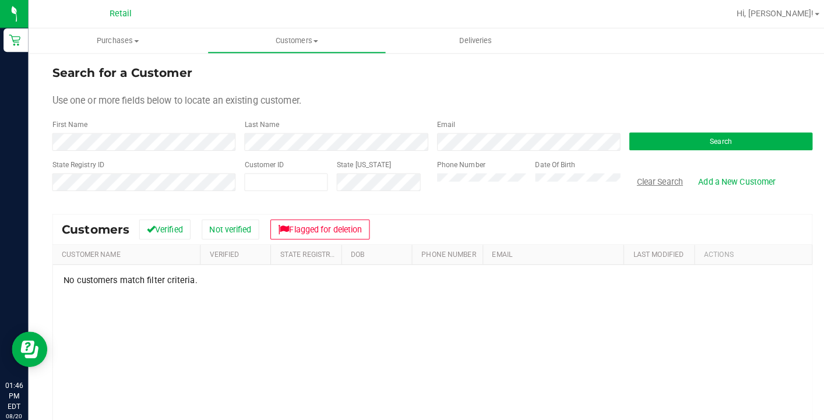
paste input "2377270"
type input "2377270"
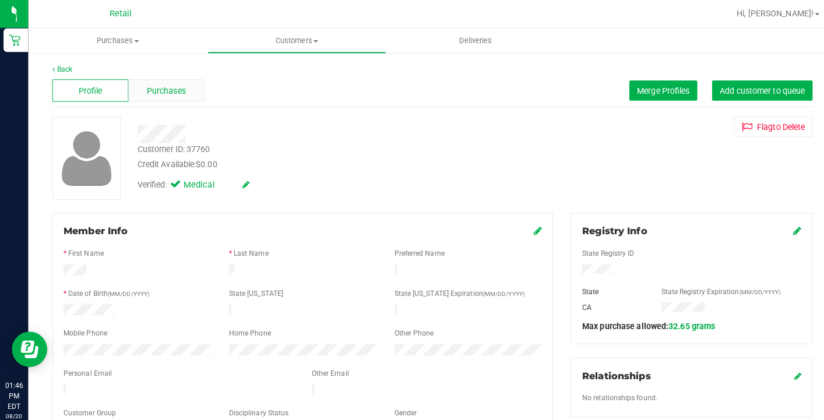
drag, startPoint x: 642, startPoint y: 178, endPoint x: 163, endPoint y: 92, distance: 486.8
click at [163, 92] on span "Purchases" at bounding box center [164, 89] width 38 height 12
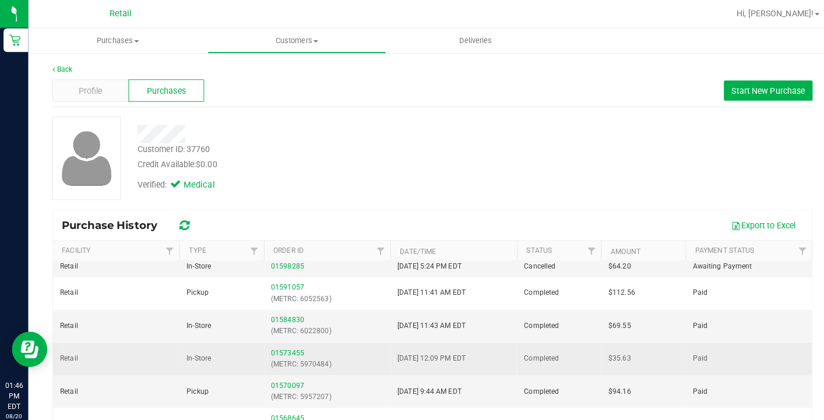
scroll to position [145, 0]
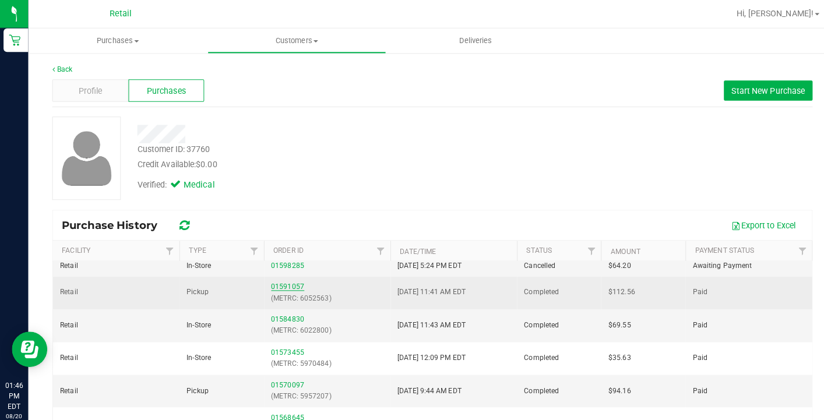
drag, startPoint x: 220, startPoint y: 308, endPoint x: 278, endPoint y: 279, distance: 64.9
click at [278, 279] on link "01591057" at bounding box center [283, 283] width 33 height 8
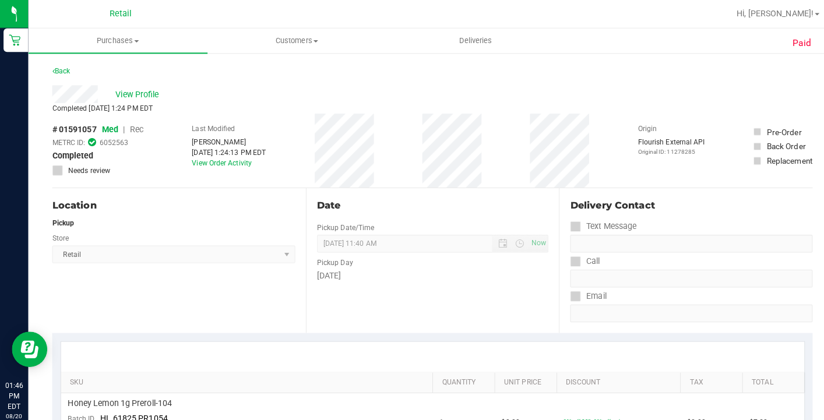
click at [61, 68] on link "Back" at bounding box center [59, 70] width 17 height 8
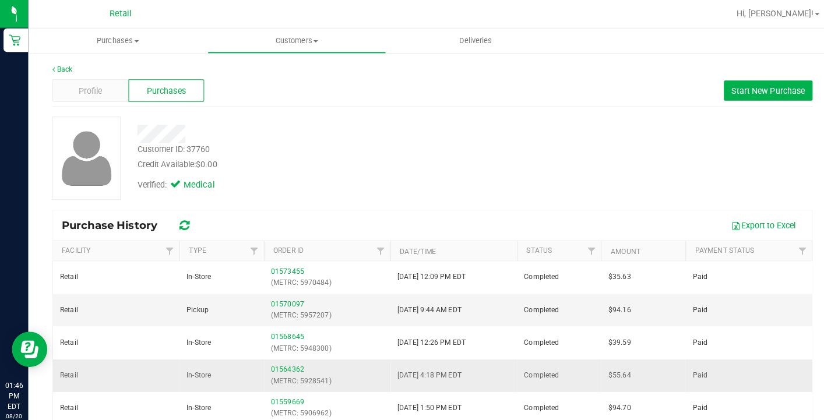
scroll to position [227, 0]
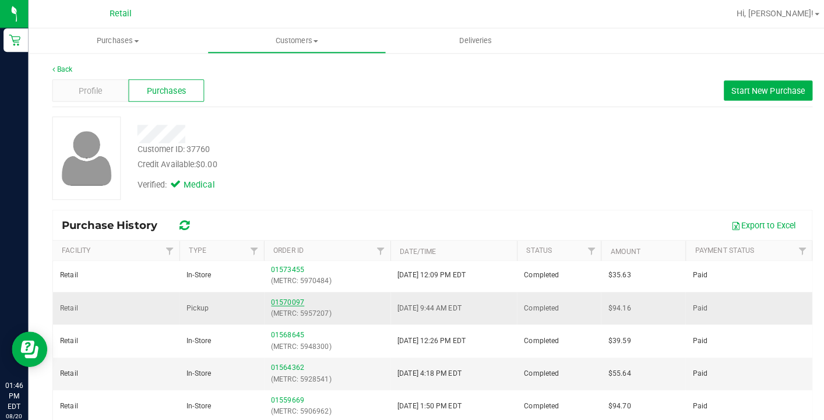
drag, startPoint x: 201, startPoint y: 318, endPoint x: 282, endPoint y: 295, distance: 84.3
click at [282, 295] on link "01570097" at bounding box center [283, 298] width 33 height 8
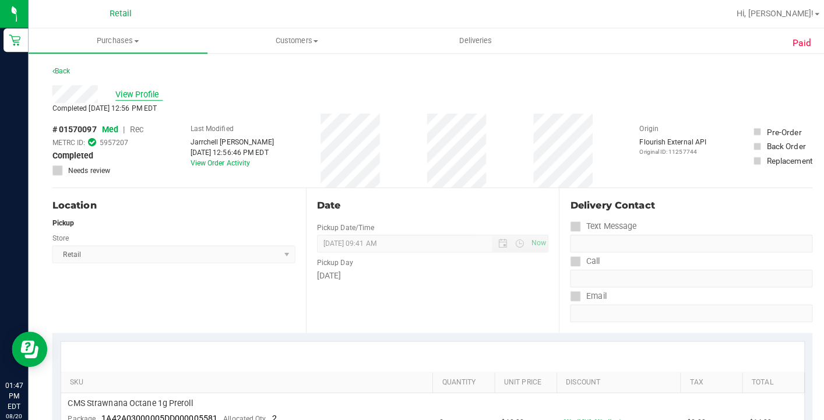
drag, startPoint x: 188, startPoint y: 293, endPoint x: 146, endPoint y: 92, distance: 205.0
click at [146, 92] on span "View Profile" at bounding box center [137, 93] width 47 height 12
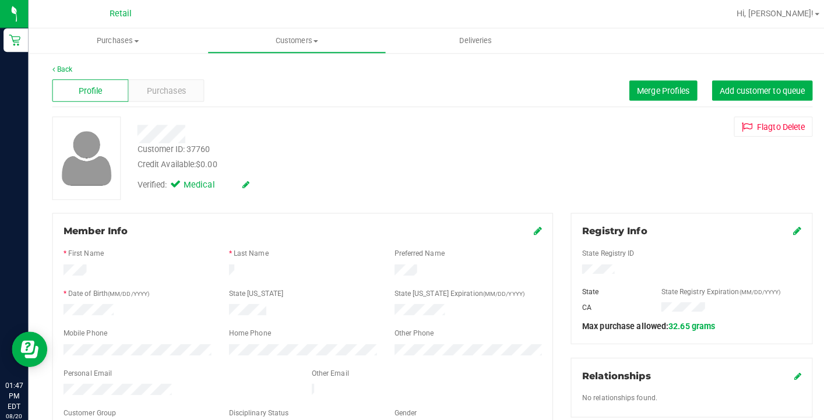
click at [525, 231] on div "Member Info" at bounding box center [298, 228] width 472 height 14
click at [527, 227] on icon at bounding box center [530, 227] width 8 height 9
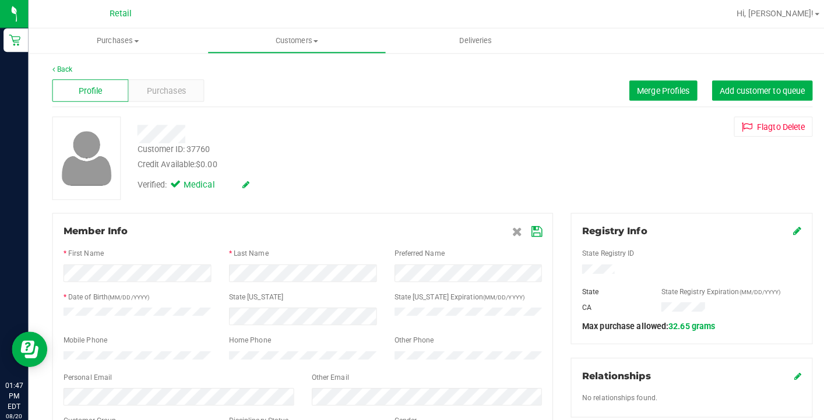
click at [527, 224] on icon at bounding box center [528, 228] width 10 height 9
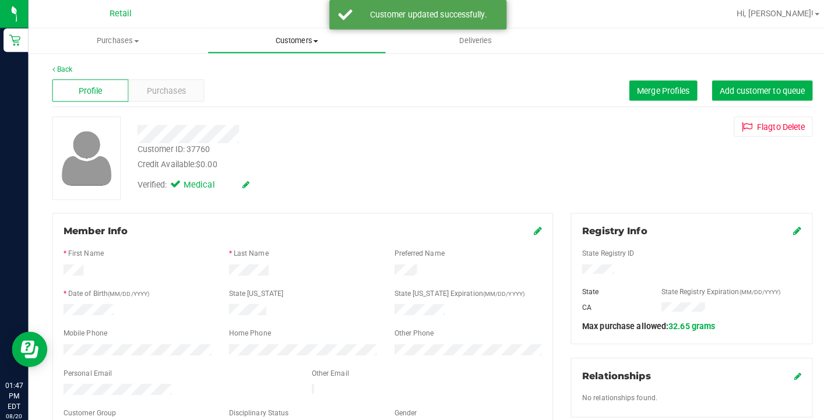
drag, startPoint x: 146, startPoint y: 92, endPoint x: 294, endPoint y: 37, distance: 158.4
click at [294, 37] on span "Customers" at bounding box center [292, 40] width 175 height 10
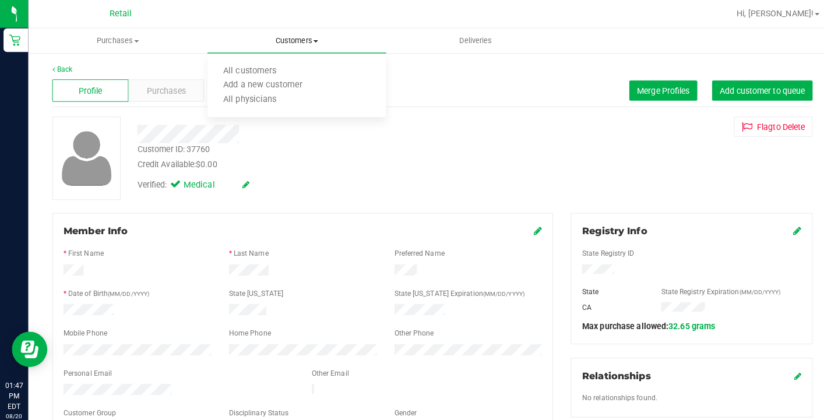
click at [294, 69] on li "All customers" at bounding box center [293, 71] width 177 height 14
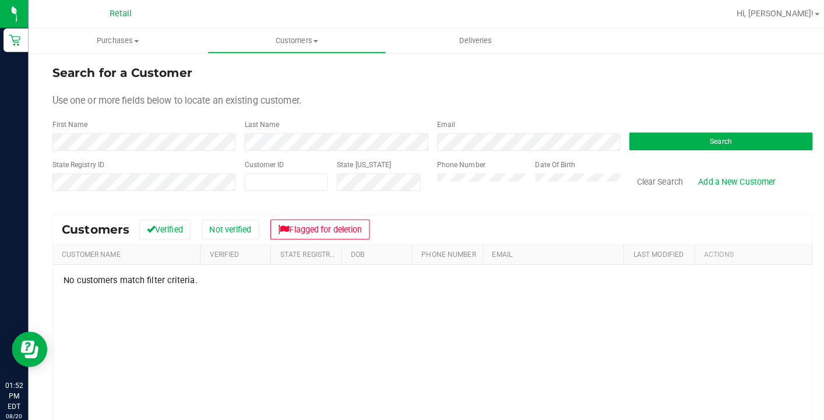
click at [658, 178] on button "Clear Search" at bounding box center [650, 179] width 61 height 20
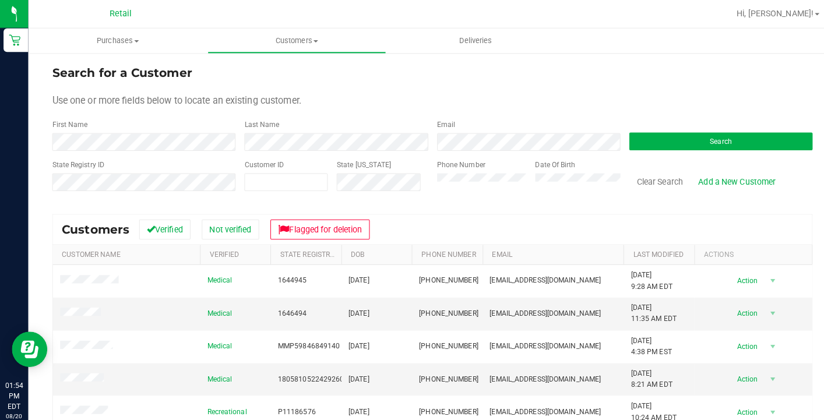
click at [652, 175] on button "Clear Search" at bounding box center [650, 179] width 61 height 20
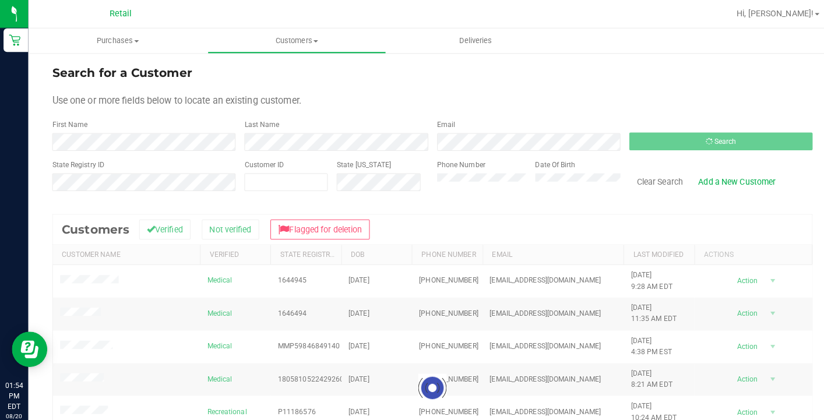
click at [652, 175] on button "Clear Search" at bounding box center [650, 179] width 61 height 20
click at [652, 180] on button "Clear Search" at bounding box center [650, 179] width 61 height 20
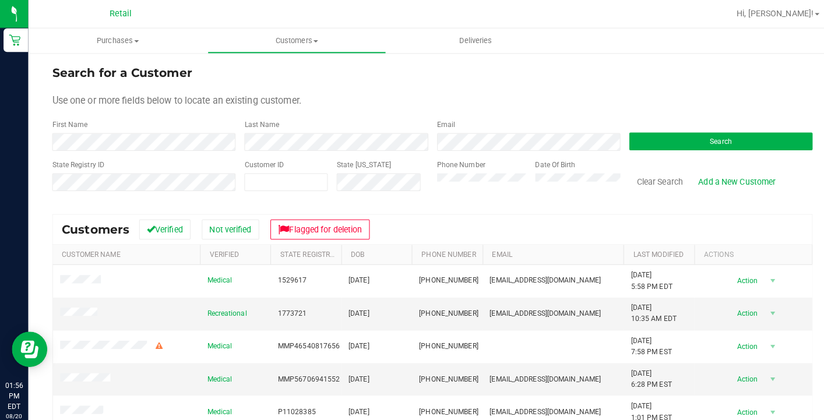
drag, startPoint x: 75, startPoint y: 339, endPoint x: 654, endPoint y: 246, distance: 586.1
click at [654, 246] on th "Last Modified" at bounding box center [648, 251] width 69 height 20
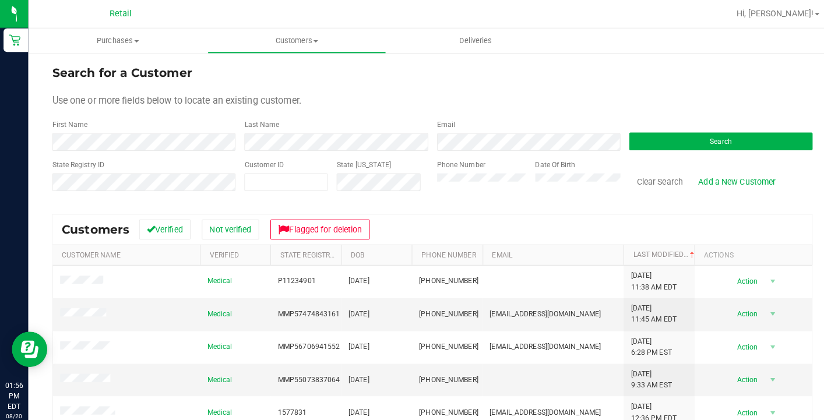
click at [650, 246] on th "Last Modified" at bounding box center [648, 251] width 69 height 20
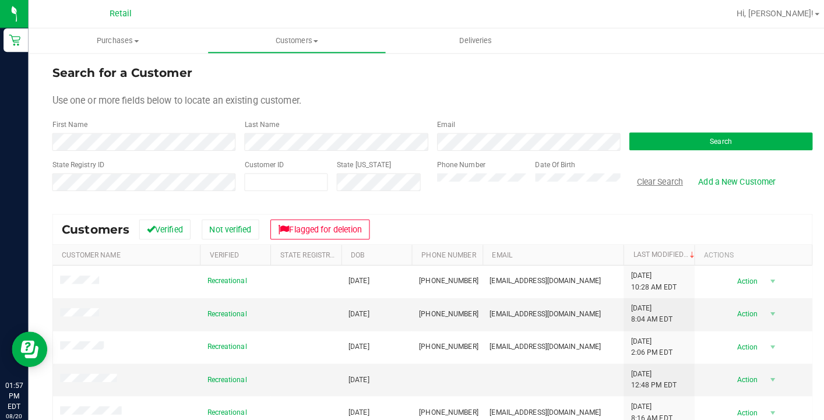
drag, startPoint x: 650, startPoint y: 246, endPoint x: 634, endPoint y: 169, distance: 78.8
click at [634, 169] on button "Clear Search" at bounding box center [650, 179] width 61 height 20
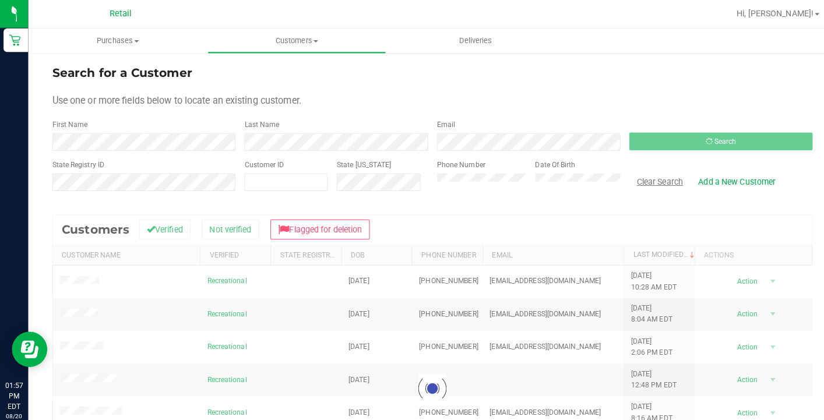
click at [636, 177] on button "Clear Search" at bounding box center [650, 179] width 61 height 20
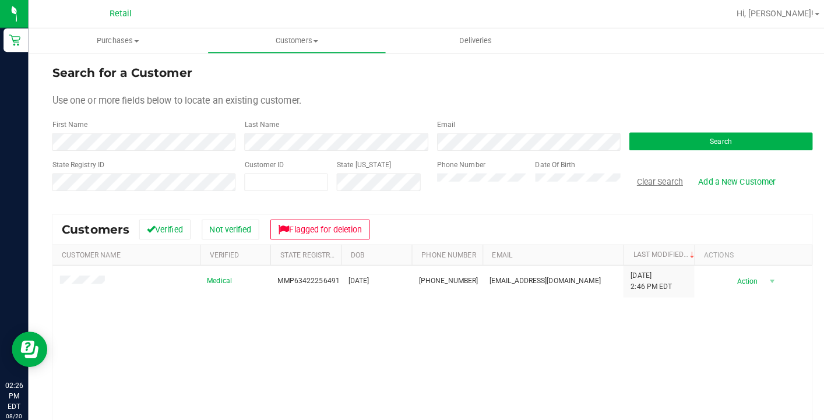
drag, startPoint x: 634, startPoint y: 169, endPoint x: 652, endPoint y: 181, distance: 22.3
click at [652, 181] on button "Clear Search" at bounding box center [650, 179] width 61 height 20
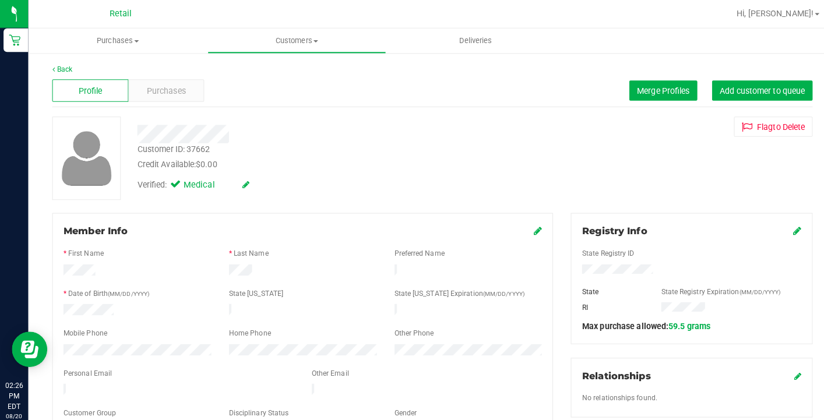
click at [159, 90] on span "Purchases" at bounding box center [164, 89] width 38 height 12
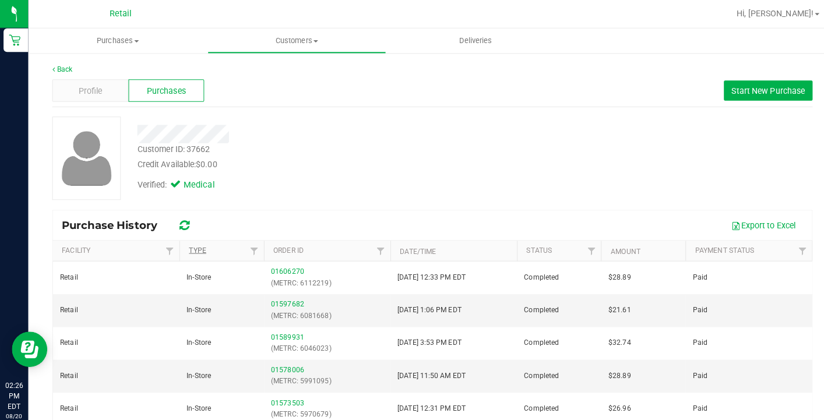
drag, startPoint x: 139, startPoint y: 150, endPoint x: 199, endPoint y: 248, distance: 114.4
click at [199, 248] on link "Type" at bounding box center [194, 246] width 17 height 8
click at [198, 246] on link "Type" at bounding box center [201, 246] width 30 height 8
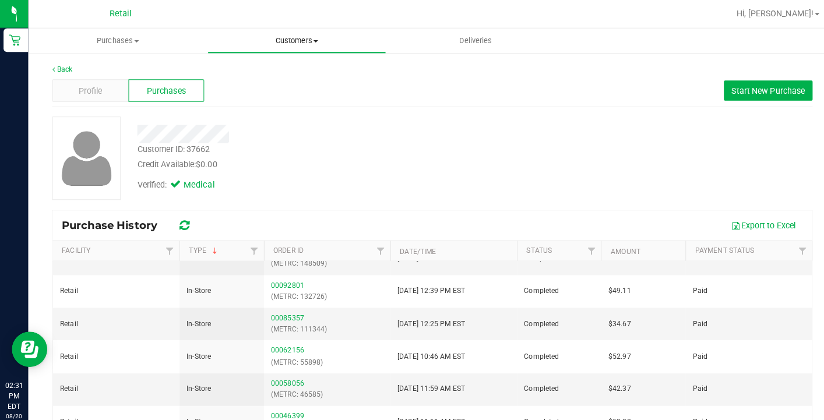
drag, startPoint x: 198, startPoint y: 246, endPoint x: 300, endPoint y: 40, distance: 229.9
click at [300, 40] on span "Customers" at bounding box center [292, 40] width 175 height 10
click at [277, 73] on span "All customers" at bounding box center [247, 70] width 84 height 10
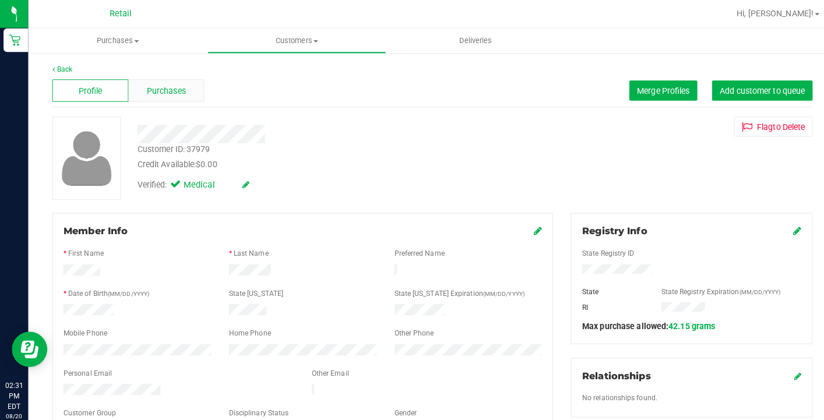
drag, startPoint x: 300, startPoint y: 40, endPoint x: 175, endPoint y: 92, distance: 135.4
click at [175, 92] on span "Purchases" at bounding box center [164, 89] width 38 height 12
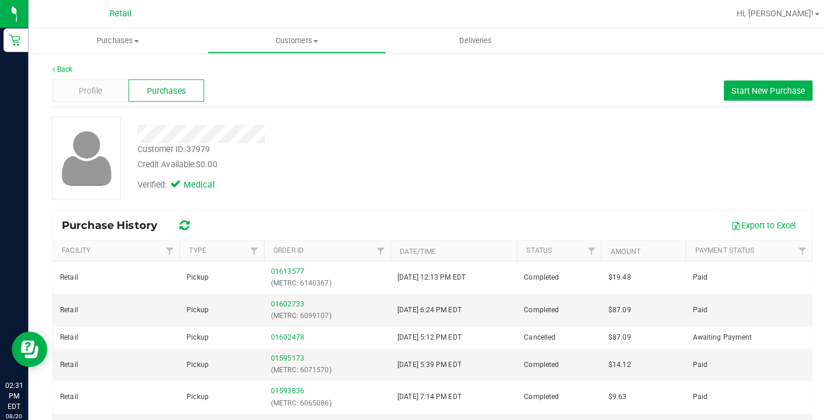
click at [279, 266] on link "01613577" at bounding box center [283, 267] width 33 height 8
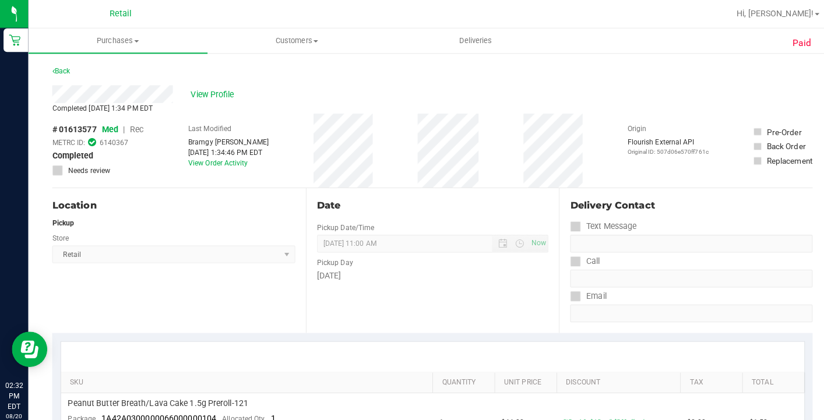
click at [216, 85] on div "View Profile" at bounding box center [426, 92] width 750 height 17
drag, startPoint x: 230, startPoint y: 197, endPoint x: 216, endPoint y: 92, distance: 105.8
click at [216, 92] on span "View Profile" at bounding box center [211, 93] width 47 height 12
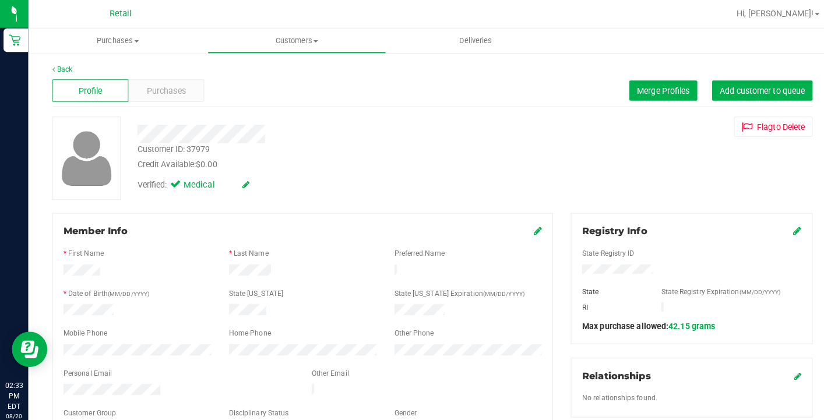
click at [161, 93] on span "Purchases" at bounding box center [164, 89] width 38 height 12
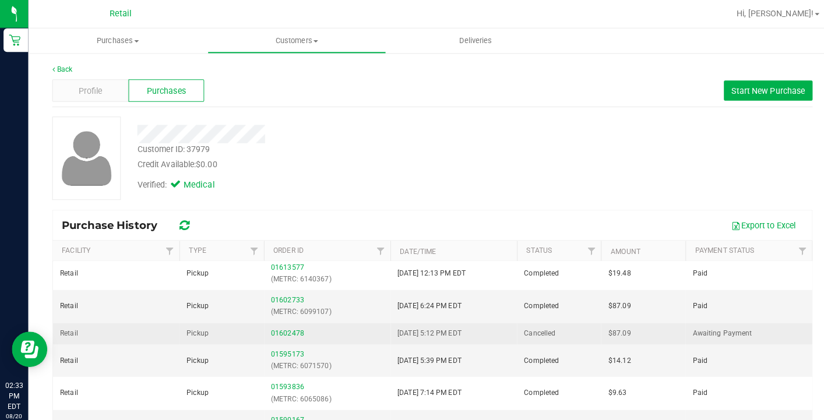
scroll to position [5, 0]
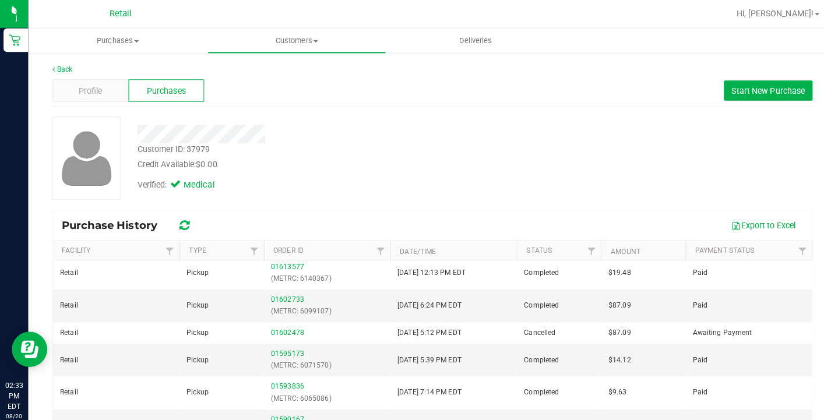
drag, startPoint x: 271, startPoint y: 305, endPoint x: 358, endPoint y: 139, distance: 188.2
click at [358, 139] on div at bounding box center [318, 132] width 384 height 18
click at [283, 41] on span "Customers" at bounding box center [292, 40] width 175 height 10
drag, startPoint x: 358, startPoint y: 139, endPoint x: 281, endPoint y: 72, distance: 102.5
click at [281, 72] on span "All customers" at bounding box center [247, 70] width 84 height 10
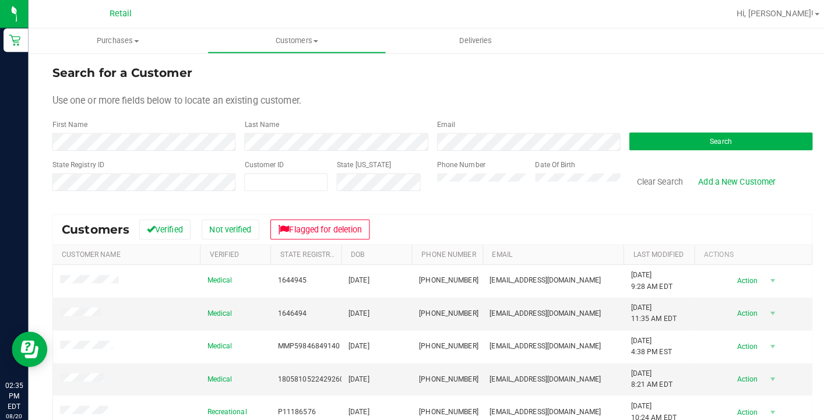
drag, startPoint x: 281, startPoint y: 72, endPoint x: 315, endPoint y: 86, distance: 37.1
click at [315, 86] on form "Search for a Customer Use one or more fields below to locate an existing custom…" at bounding box center [426, 131] width 750 height 136
drag, startPoint x: 315, startPoint y: 86, endPoint x: 191, endPoint y: 125, distance: 130.1
click at [191, 125] on div "First Name" at bounding box center [141, 133] width 181 height 31
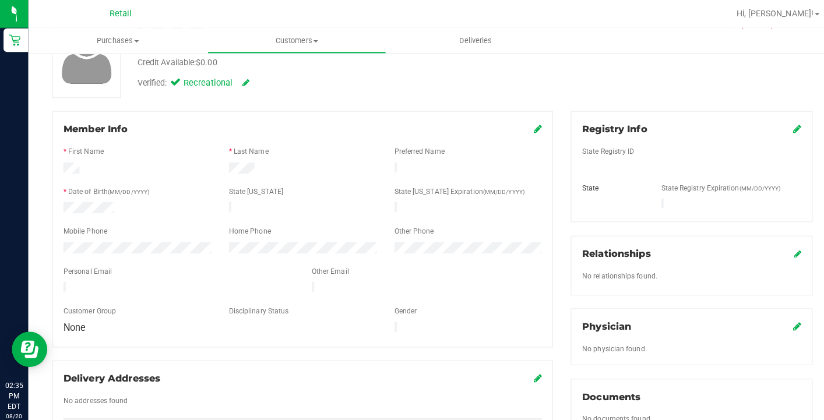
scroll to position [99, 0]
drag, startPoint x: 265, startPoint y: 280, endPoint x: 532, endPoint y: 130, distance: 306.1
click at [532, 130] on icon at bounding box center [530, 128] width 8 height 9
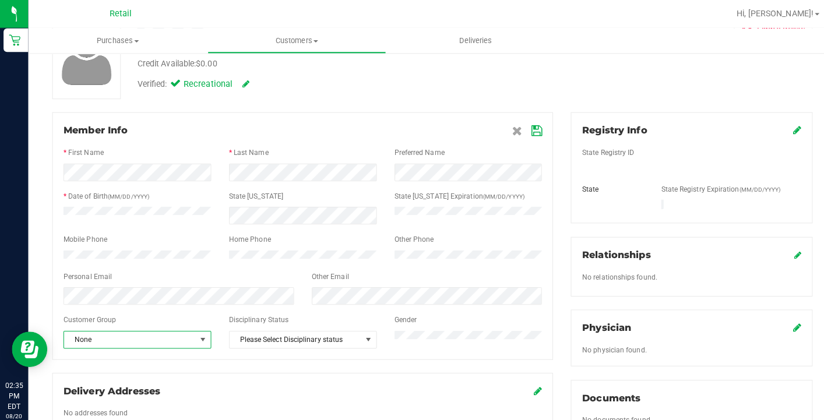
click at [135, 340] on span "None" at bounding box center [128, 335] width 130 height 16
click at [133, 318] on li "Veteran" at bounding box center [135, 323] width 145 height 17
click at [529, 128] on icon at bounding box center [528, 129] width 10 height 9
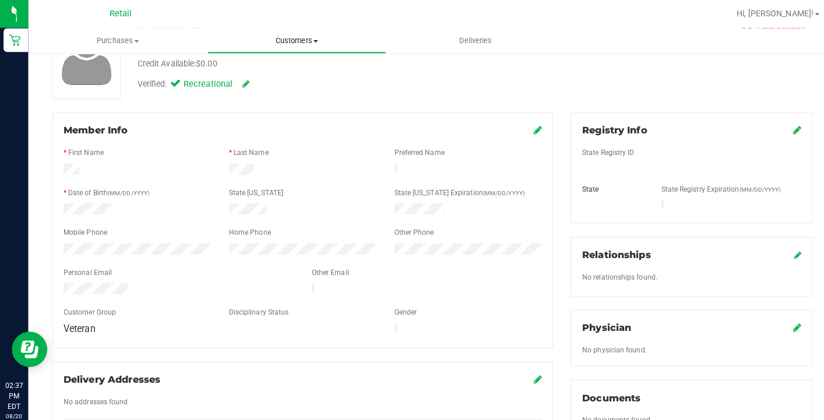
drag, startPoint x: 133, startPoint y: 318, endPoint x: 291, endPoint y: 41, distance: 319.0
click at [291, 41] on span "Customers" at bounding box center [292, 40] width 175 height 10
click at [288, 73] on li "All customers" at bounding box center [293, 71] width 177 height 14
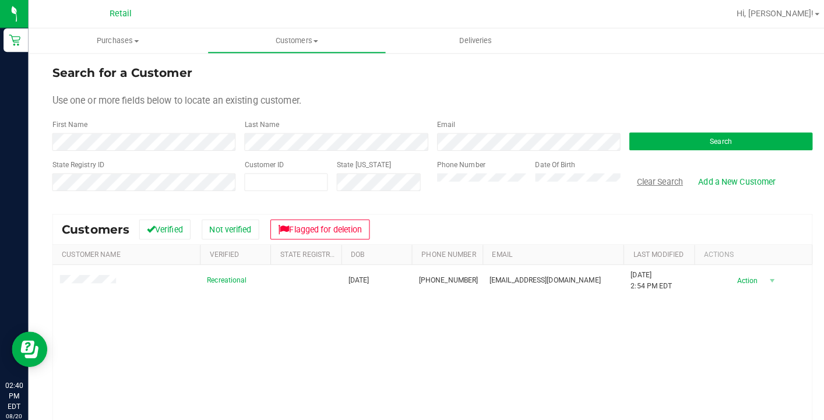
drag, startPoint x: 288, startPoint y: 73, endPoint x: 648, endPoint y: 179, distance: 375.5
click at [648, 179] on button "Clear Search" at bounding box center [650, 179] width 61 height 20
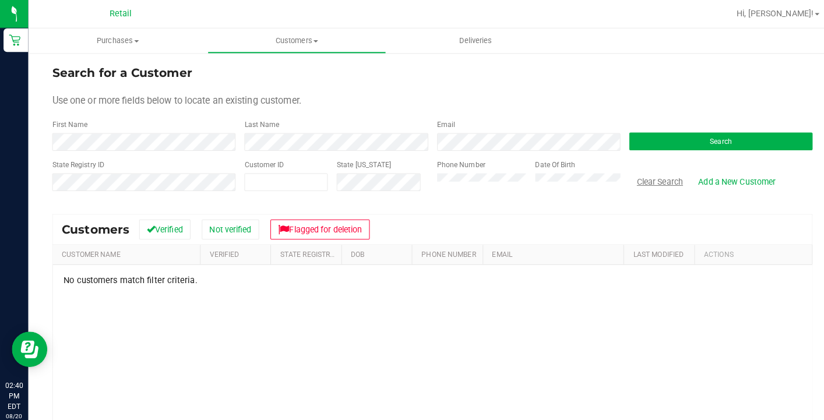
drag, startPoint x: 648, startPoint y: 179, endPoint x: 640, endPoint y: 178, distance: 8.2
click at [640, 178] on button "Clear Search" at bounding box center [650, 179] width 61 height 20
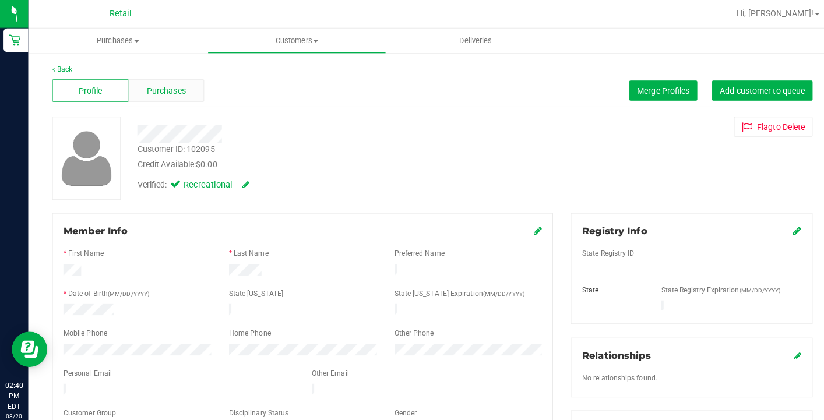
drag, startPoint x: 640, startPoint y: 178, endPoint x: 166, endPoint y: 97, distance: 481.3
click at [166, 97] on div "Purchases" at bounding box center [163, 89] width 75 height 22
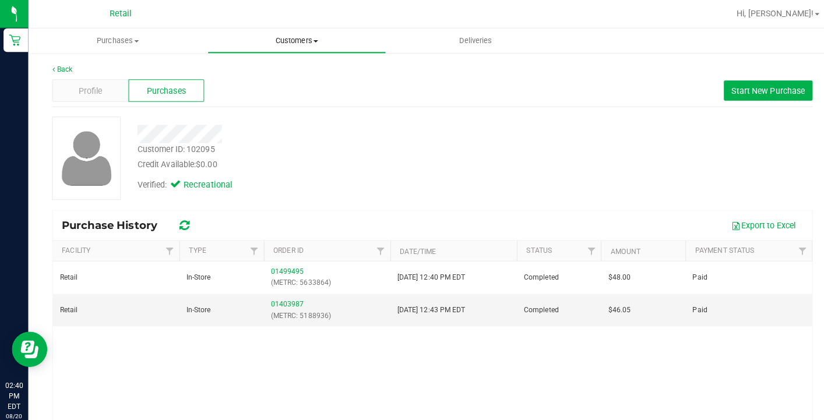
drag, startPoint x: 166, startPoint y: 97, endPoint x: 293, endPoint y: 40, distance: 139.8
click at [293, 40] on span "Customers" at bounding box center [292, 40] width 175 height 10
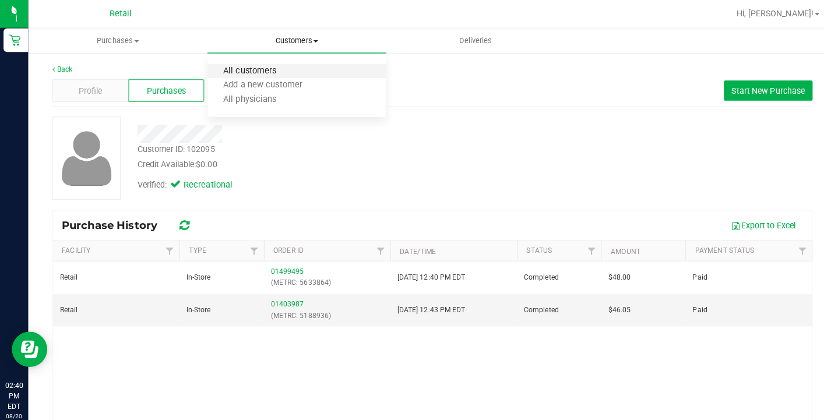
drag, startPoint x: 293, startPoint y: 40, endPoint x: 287, endPoint y: 69, distance: 29.3
click at [287, 69] on span "All customers" at bounding box center [247, 70] width 84 height 10
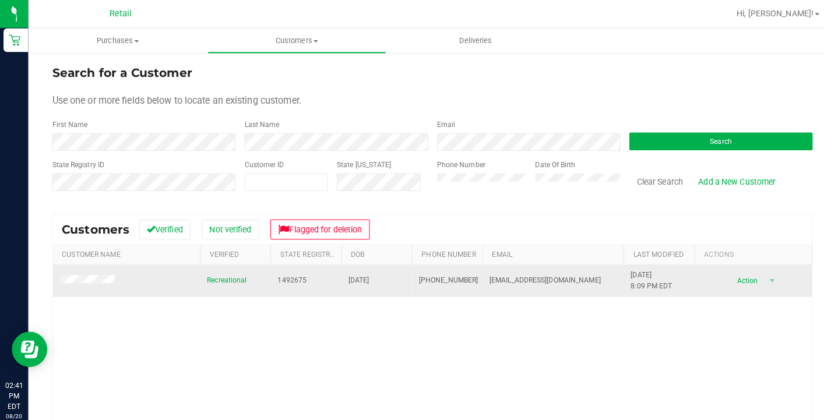
drag, startPoint x: 287, startPoint y: 69, endPoint x: 410, endPoint y: 275, distance: 240.0
click at [410, 275] on td "[PHONE_NUMBER]" at bounding box center [440, 276] width 69 height 31
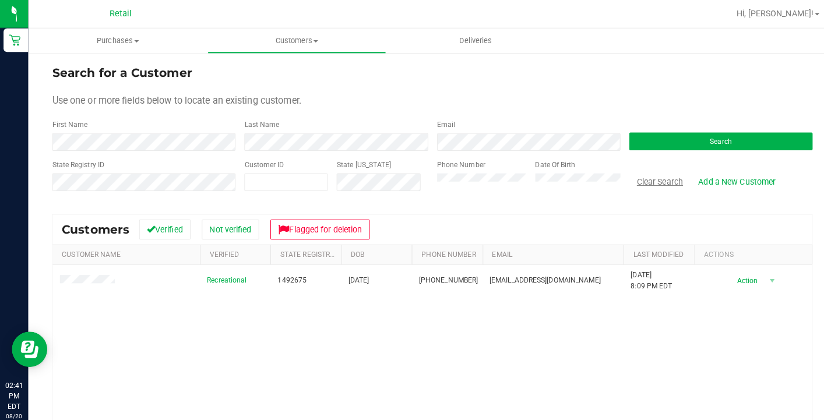
drag, startPoint x: 410, startPoint y: 275, endPoint x: 653, endPoint y: 177, distance: 261.3
click at [653, 177] on button "Clear Search" at bounding box center [650, 179] width 61 height 20
drag, startPoint x: 653, startPoint y: 177, endPoint x: 659, endPoint y: 175, distance: 6.6
click at [659, 175] on button "Clear Search" at bounding box center [650, 179] width 61 height 20
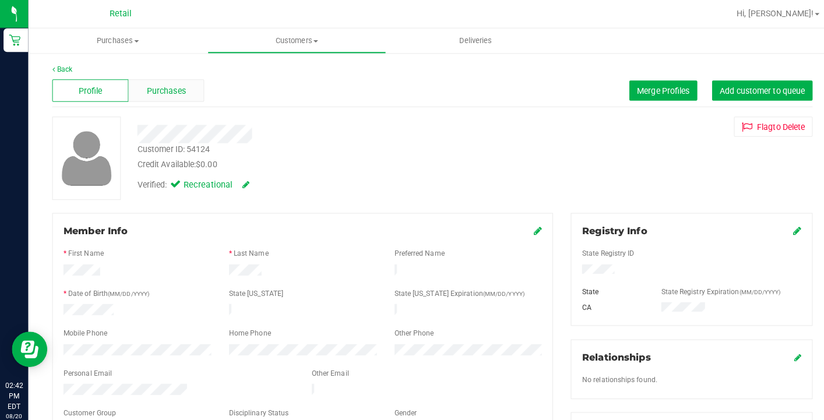
drag, startPoint x: 659, startPoint y: 175, endPoint x: 163, endPoint y: 85, distance: 504.3
click at [163, 85] on span "Purchases" at bounding box center [164, 89] width 38 height 12
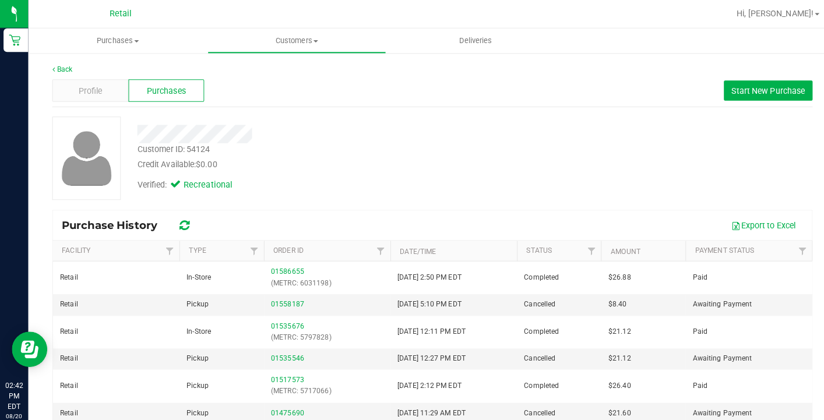
click at [289, 354] on link "01535546" at bounding box center [283, 353] width 33 height 8
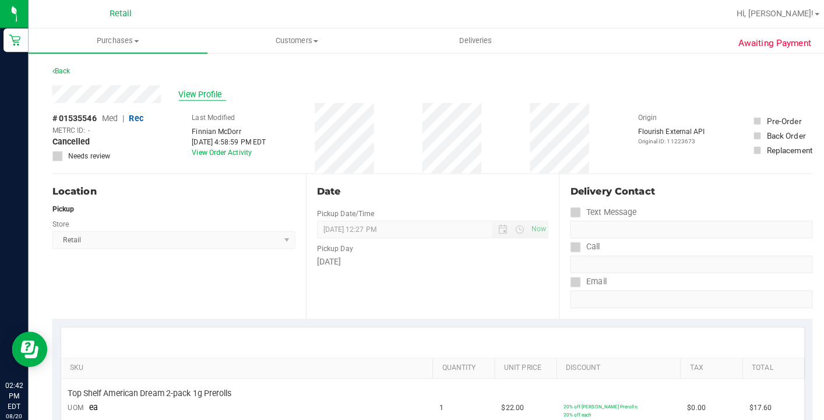
click at [199, 90] on span "View Profile" at bounding box center [199, 93] width 47 height 12
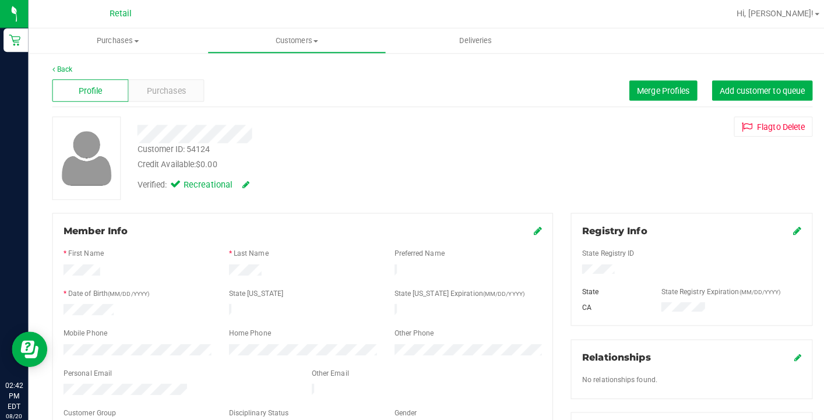
drag, startPoint x: 199, startPoint y: 90, endPoint x: 527, endPoint y: 229, distance: 356.3
click at [527, 229] on icon at bounding box center [530, 227] width 8 height 9
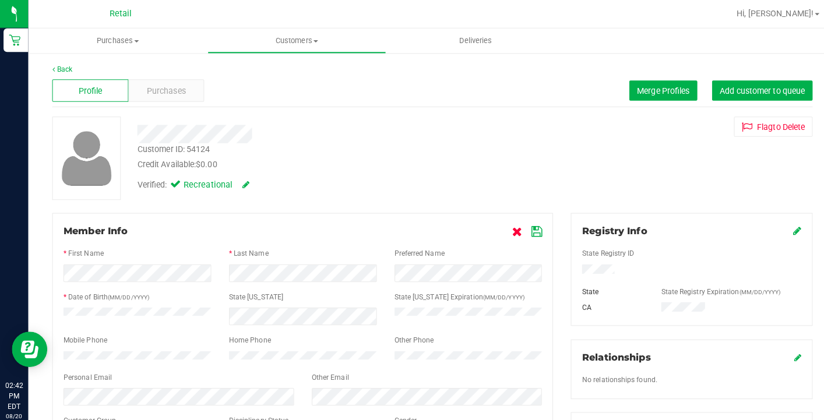
drag, startPoint x: 527, startPoint y: 229, endPoint x: 514, endPoint y: 227, distance: 13.0
click at [514, 227] on icon at bounding box center [510, 228] width 10 height 9
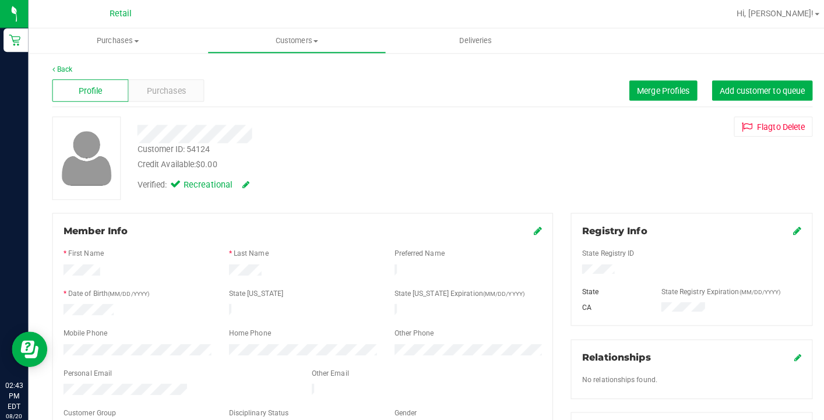
click at [527, 227] on icon at bounding box center [530, 227] width 8 height 9
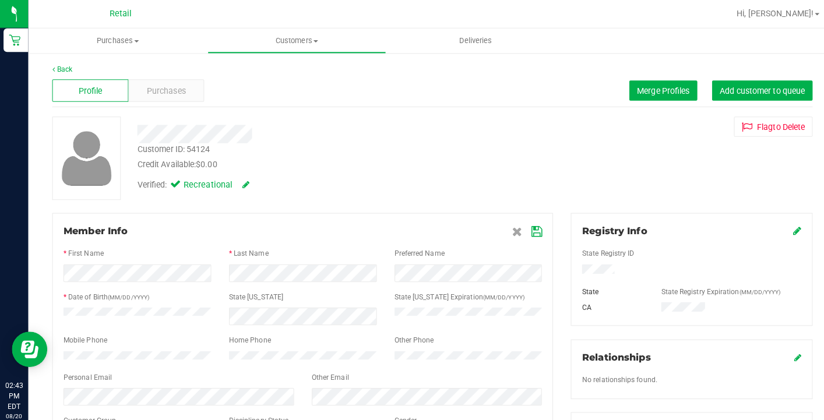
click at [525, 227] on icon at bounding box center [528, 228] width 10 height 9
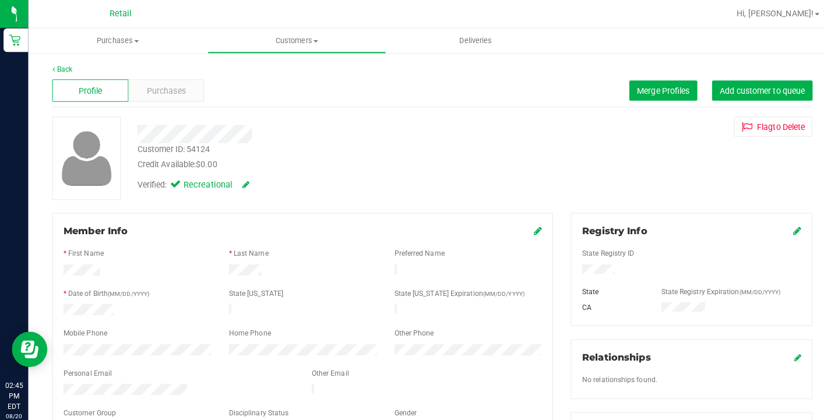
click at [218, 2] on nav "Retail Hi, [PERSON_NAME]!" at bounding box center [426, 14] width 796 height 28
